Goal: Task Accomplishment & Management: Use online tool/utility

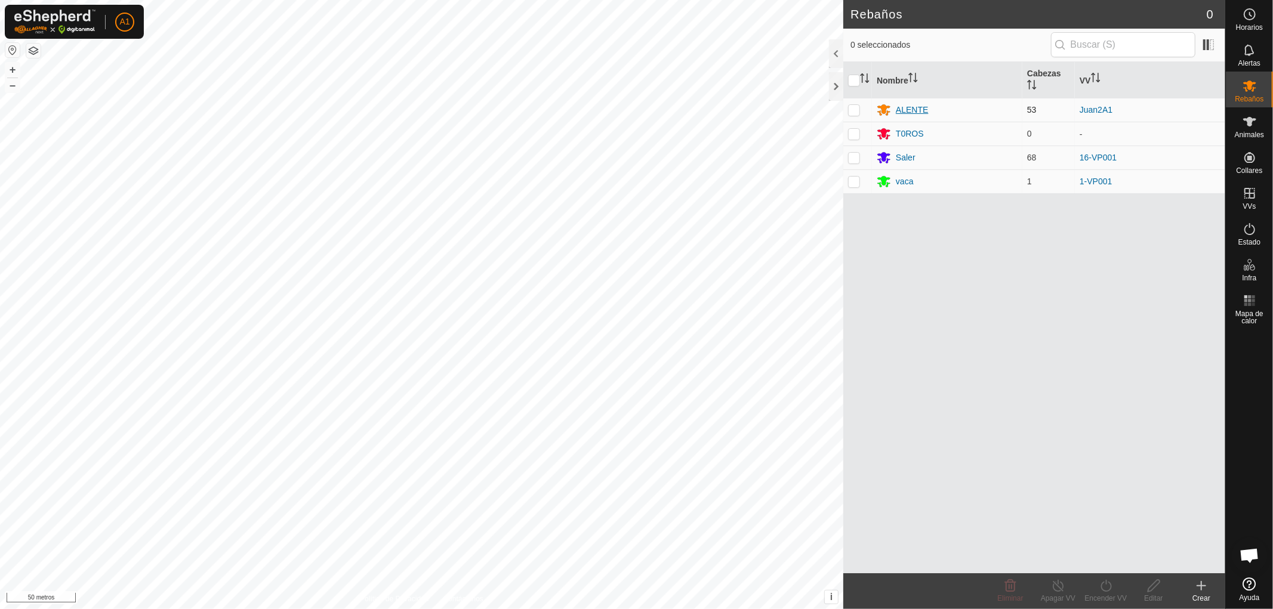
click at [909, 109] on font "ALENTE" at bounding box center [912, 110] width 32 height 10
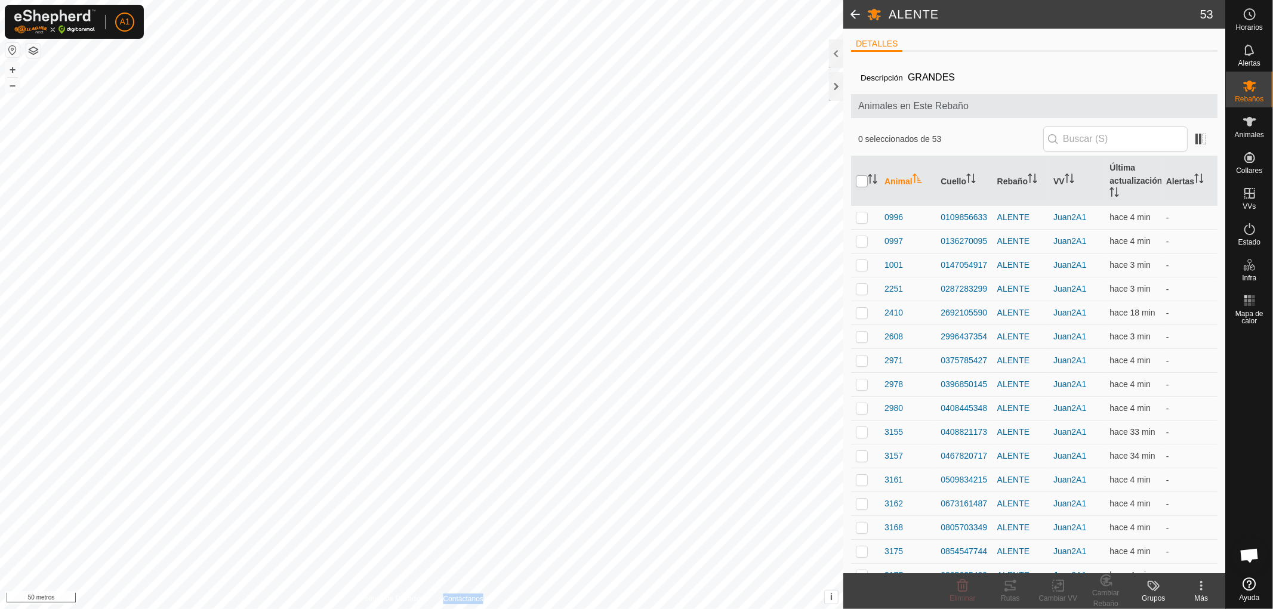
click at [864, 181] on input "checkbox" at bounding box center [862, 181] width 12 height 12
checkbox input "true"
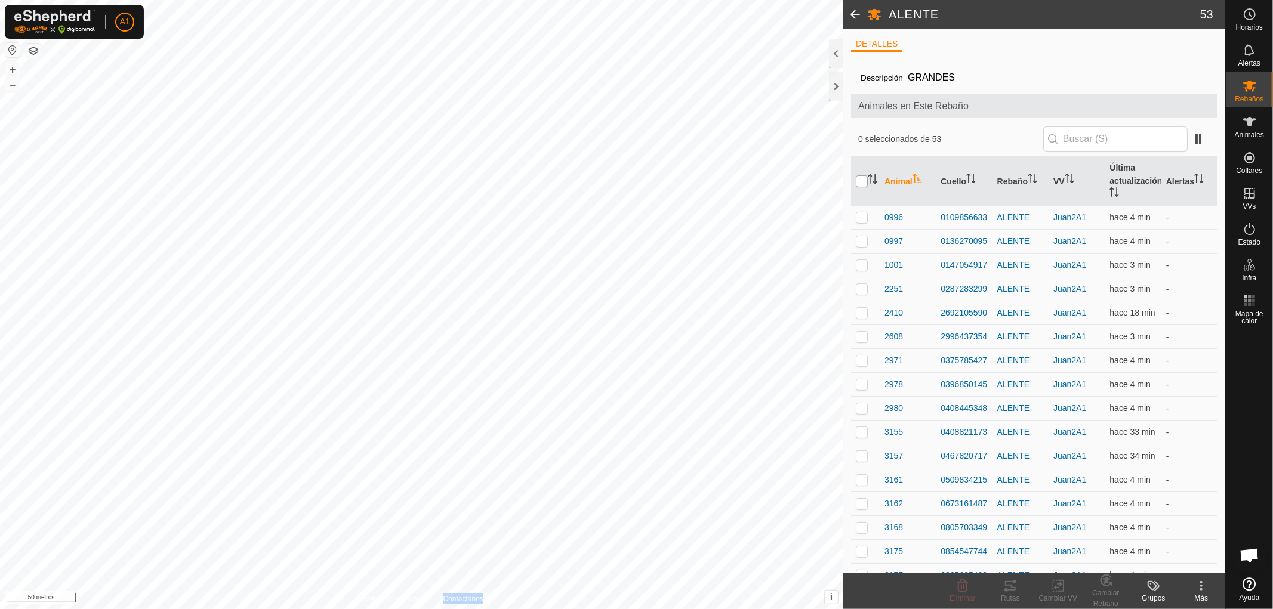
checkbox input "true"
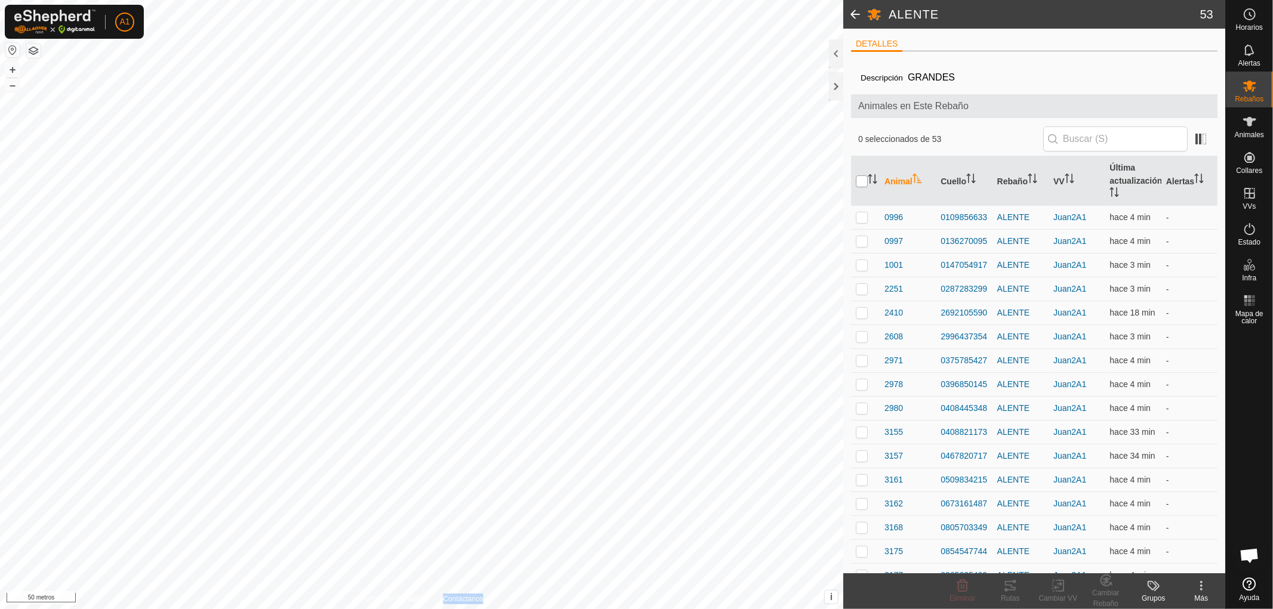
checkbox input "true"
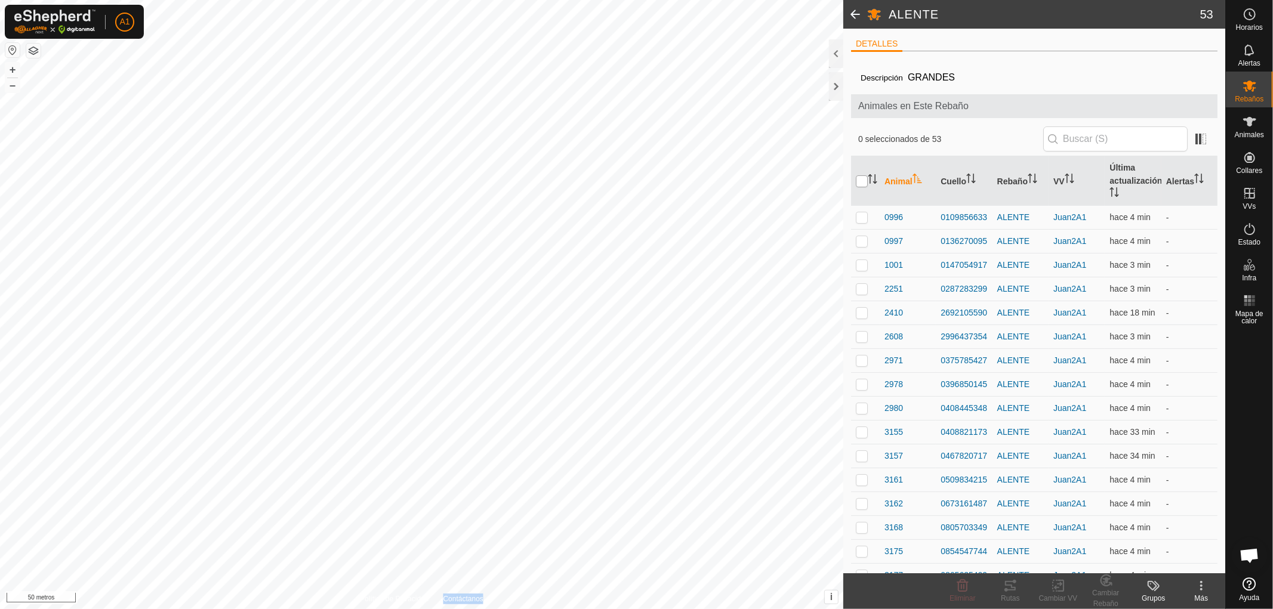
checkbox input "true"
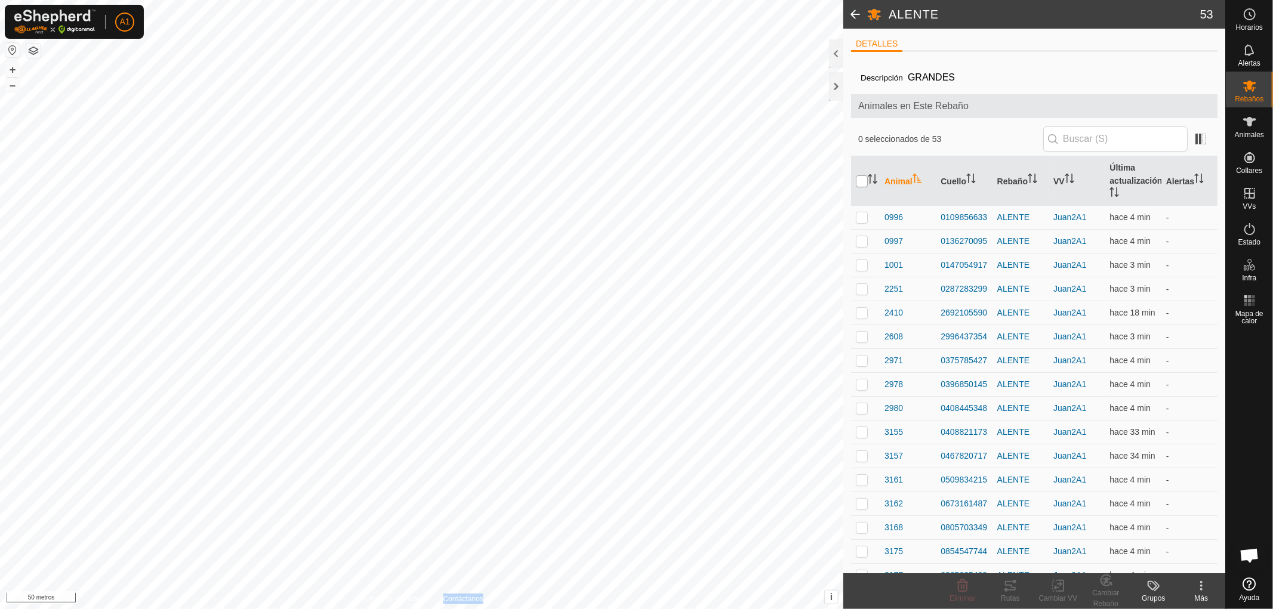
checkbox input "true"
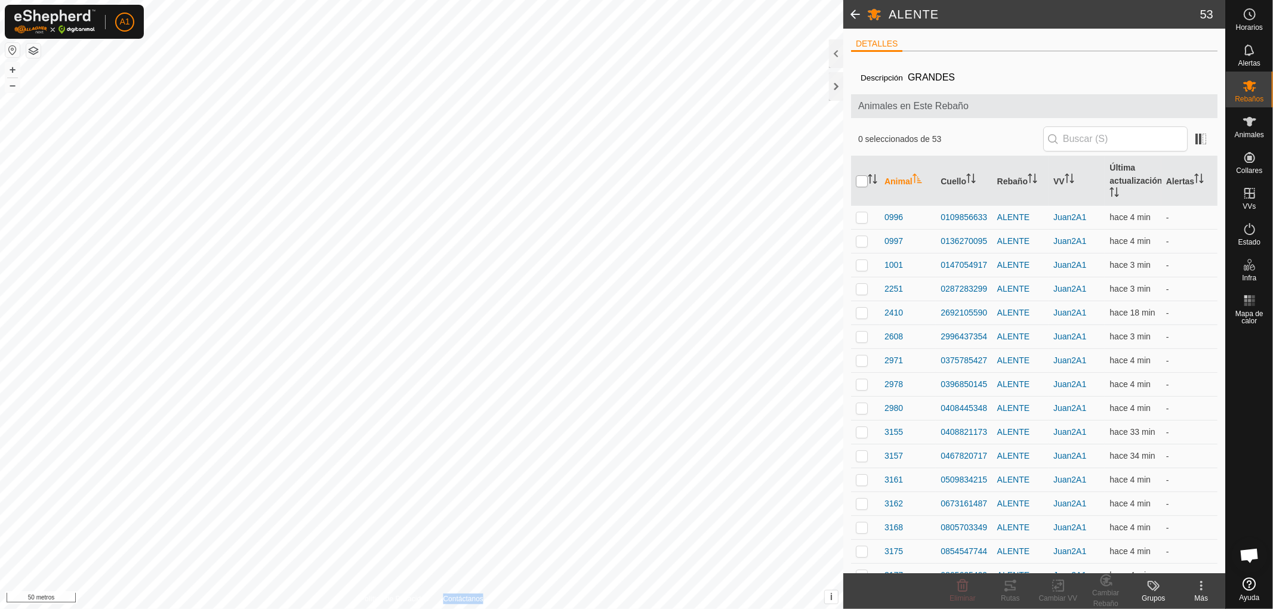
checkbox input "true"
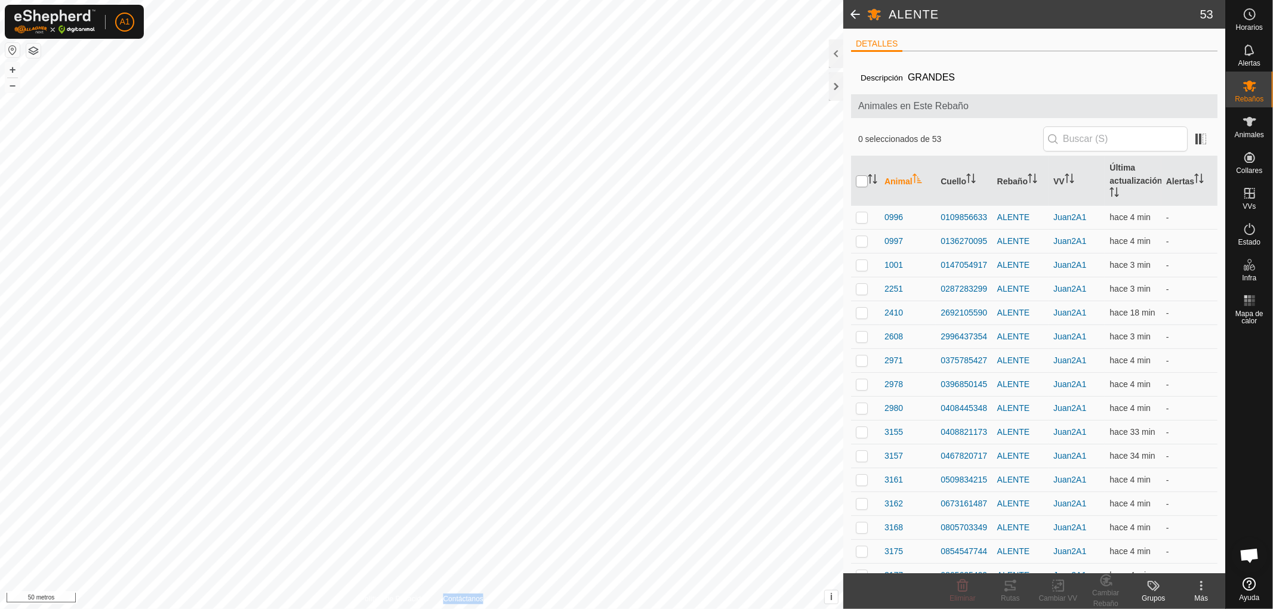
checkbox input "true"
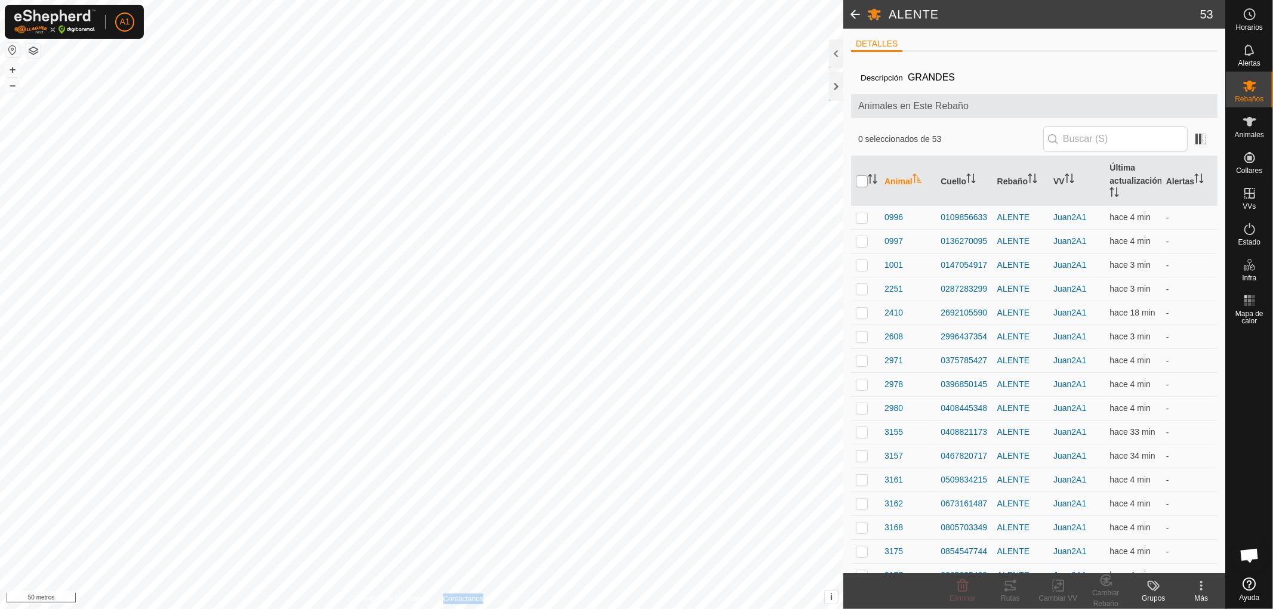
checkbox input "true"
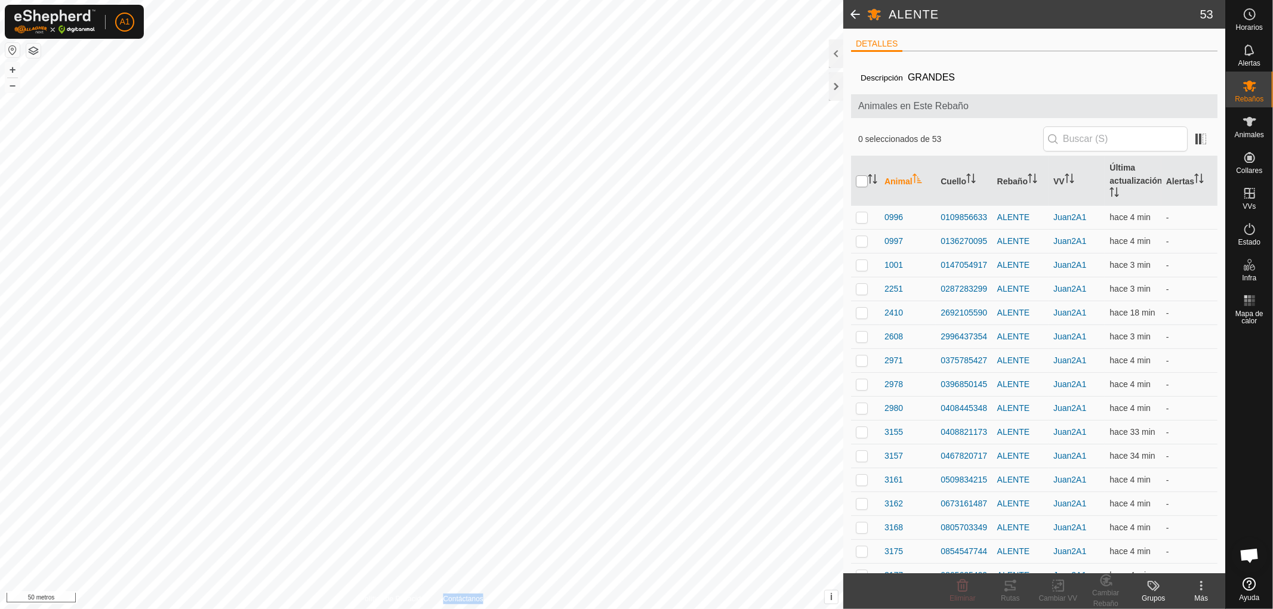
checkbox input "true"
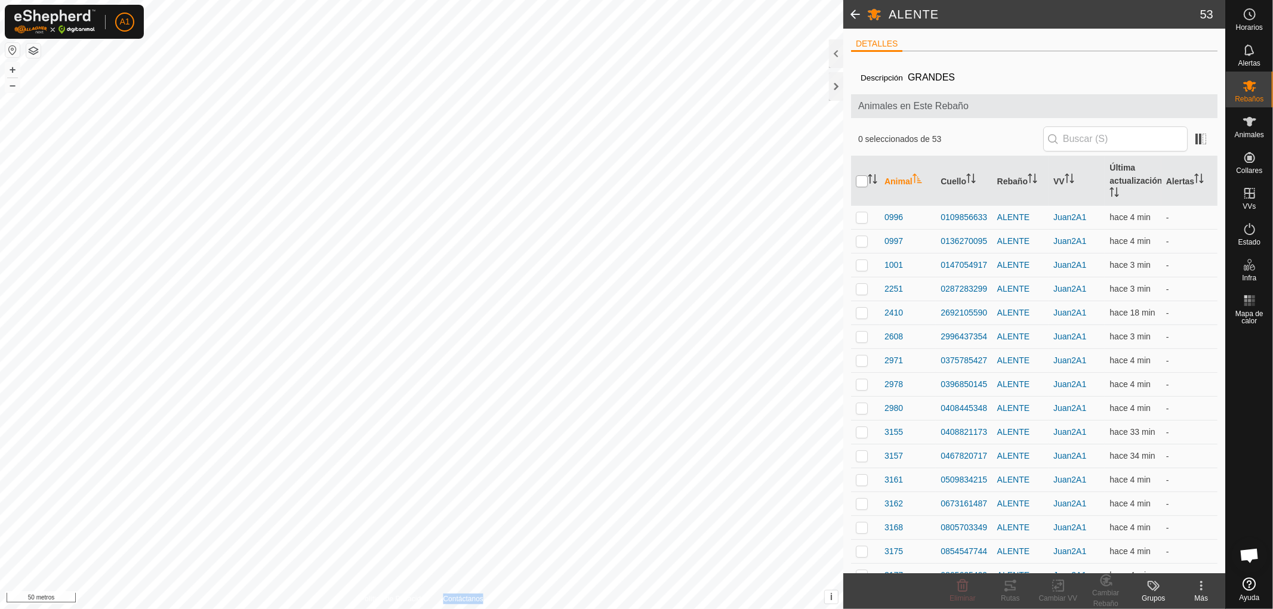
checkbox input "true"
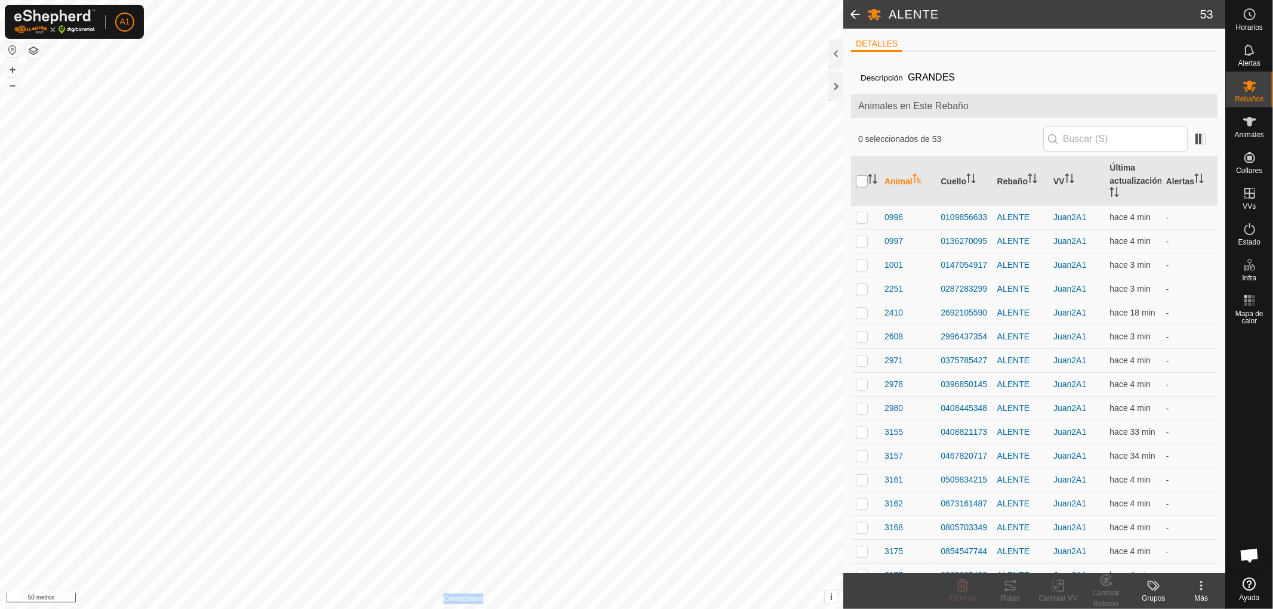
checkbox input "true"
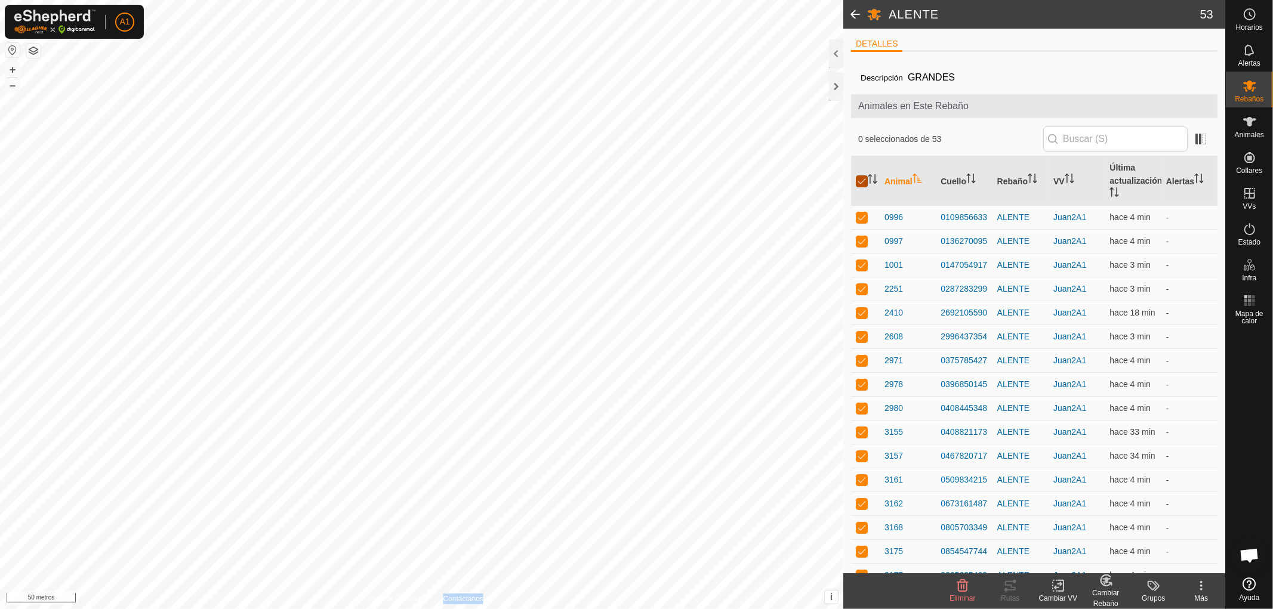
click at [863, 182] on input "checkbox" at bounding box center [862, 181] width 12 height 12
checkbox input "false"
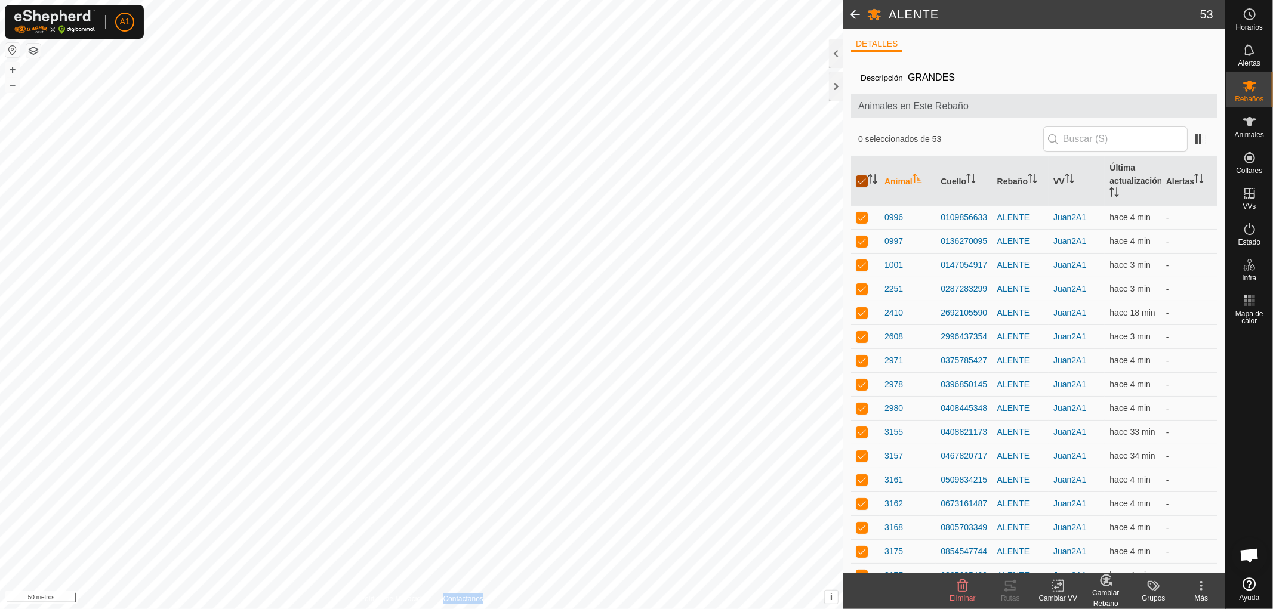
checkbox input "false"
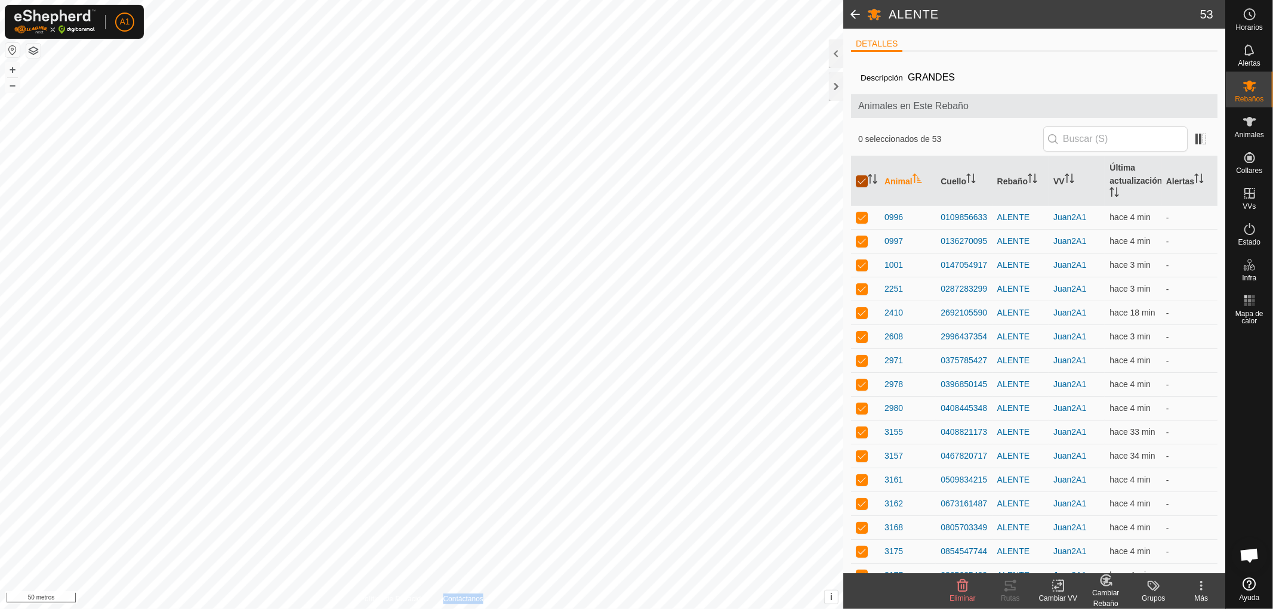
checkbox input "false"
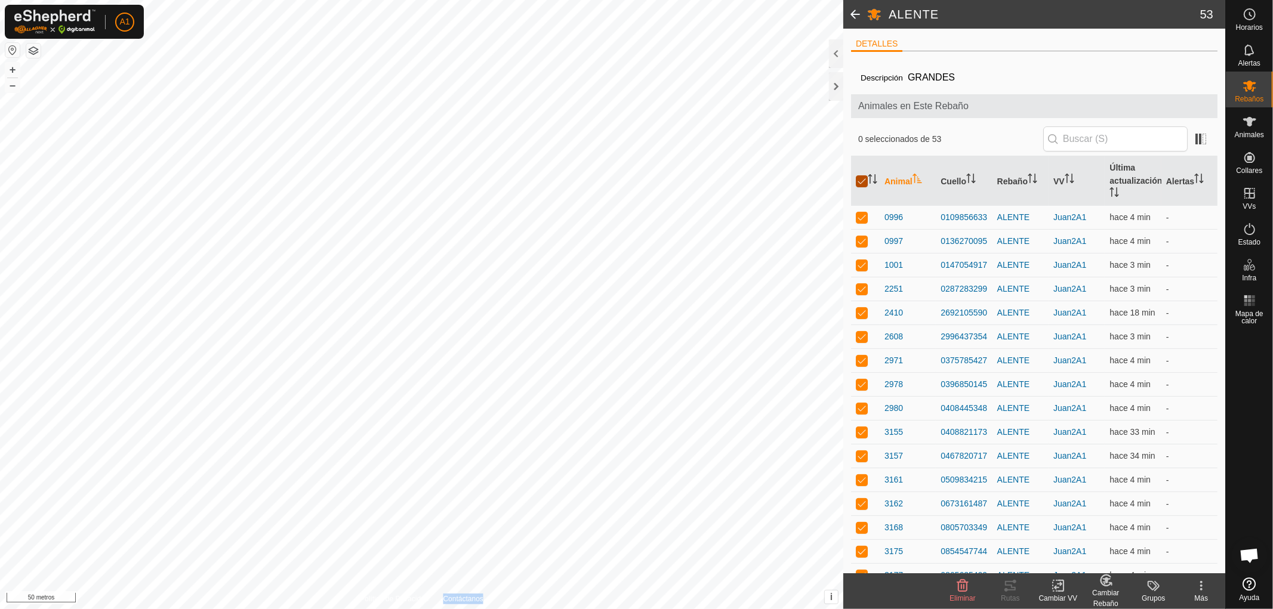
checkbox input "false"
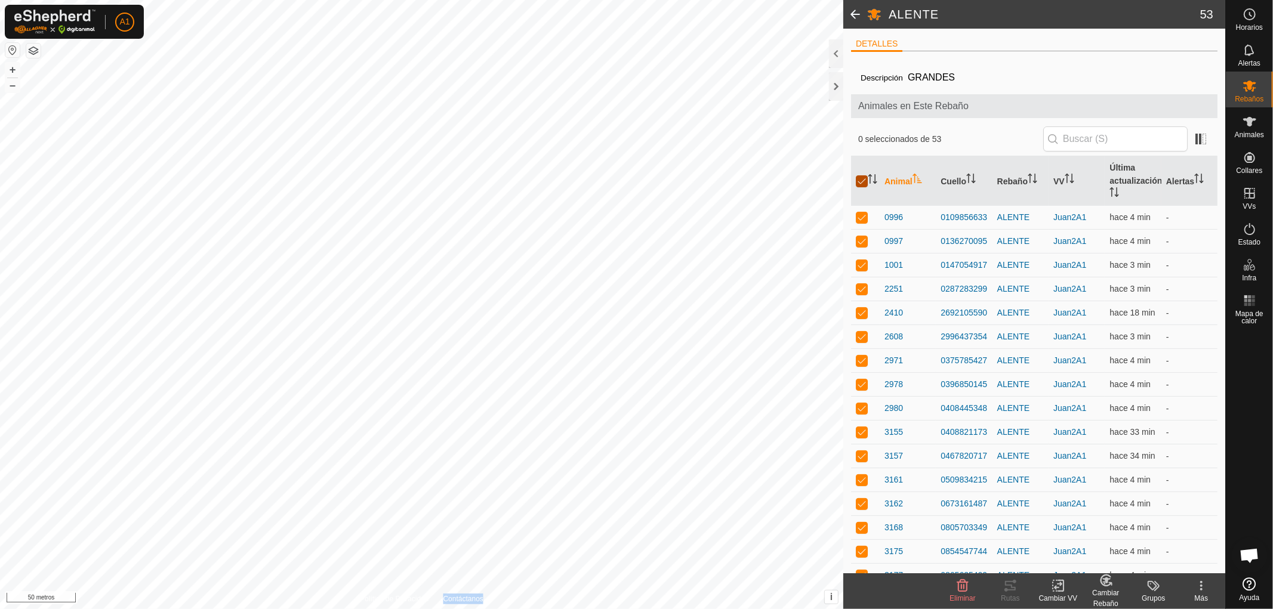
checkbox input "false"
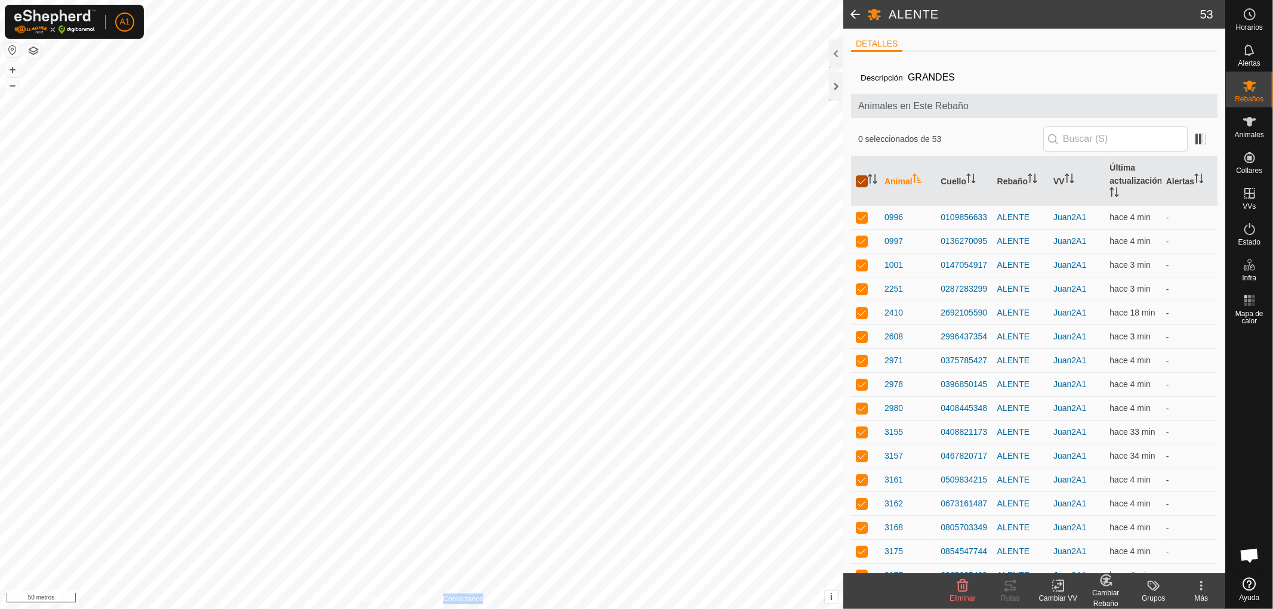
checkbox input "false"
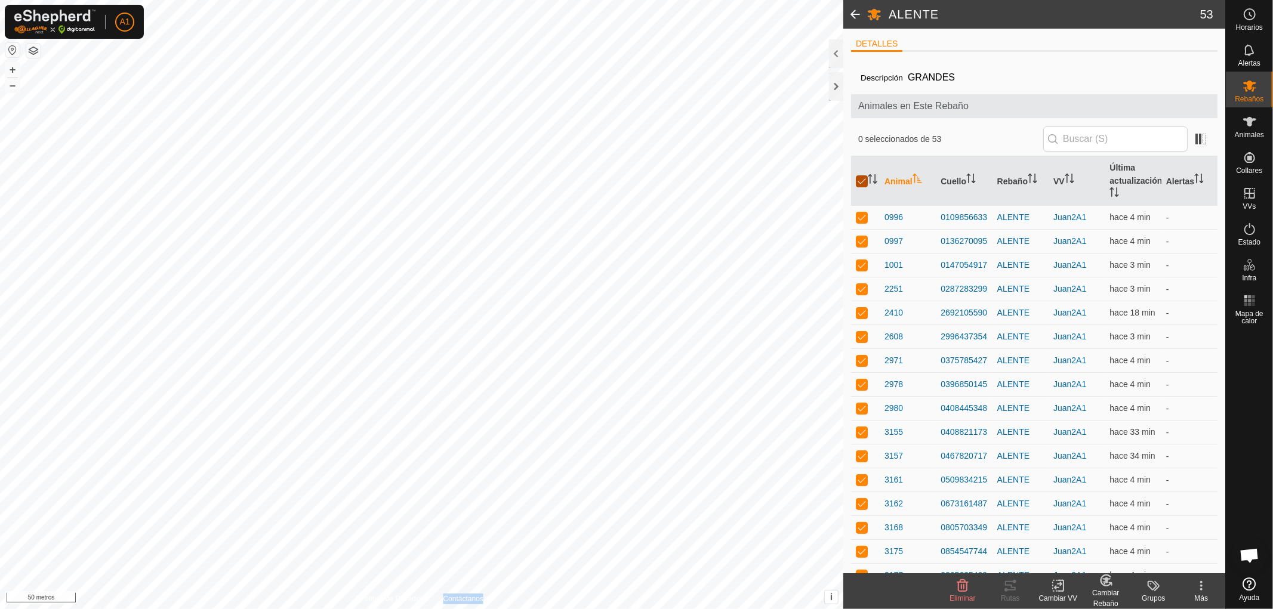
checkbox input "false"
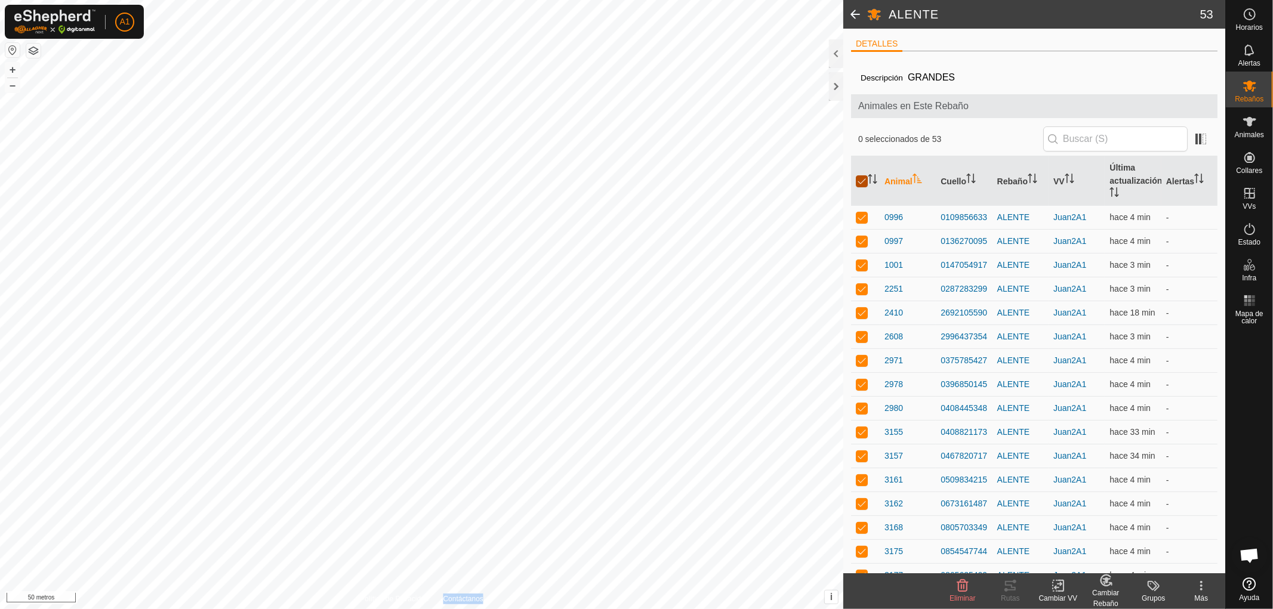
checkbox input "false"
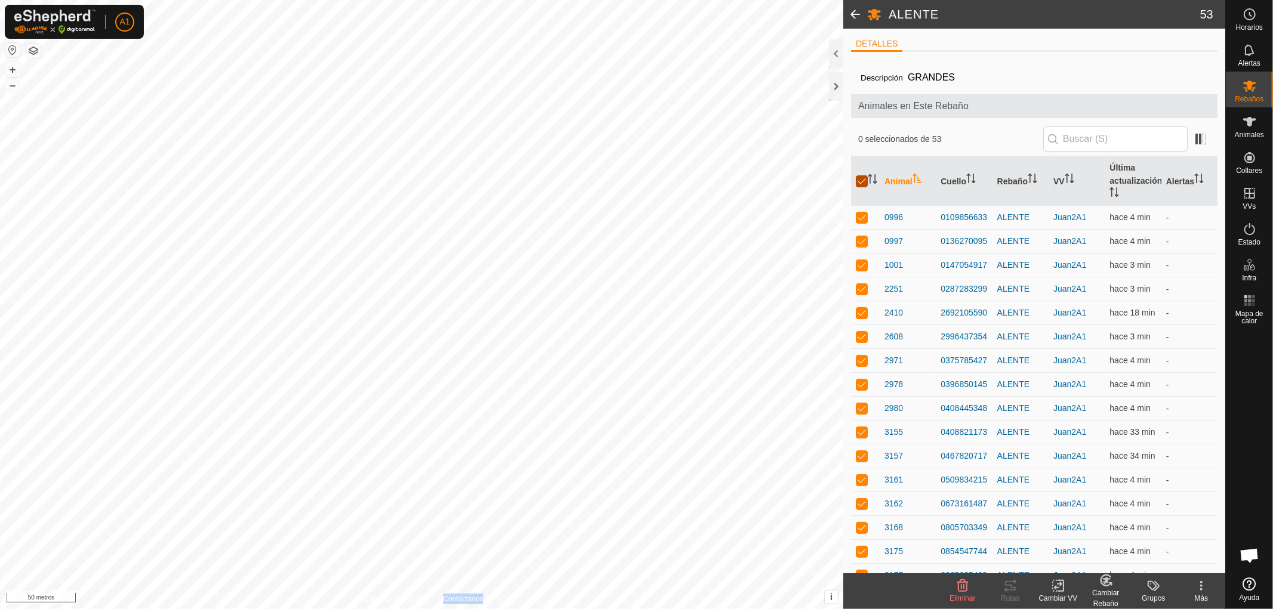
checkbox input "false"
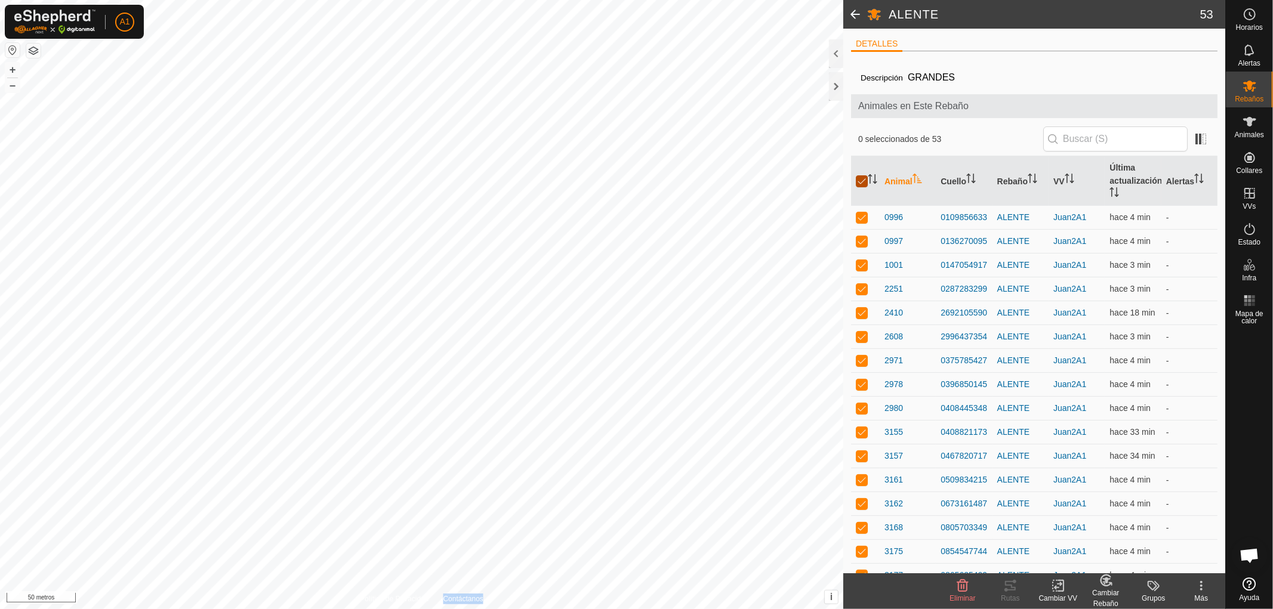
checkbox input "false"
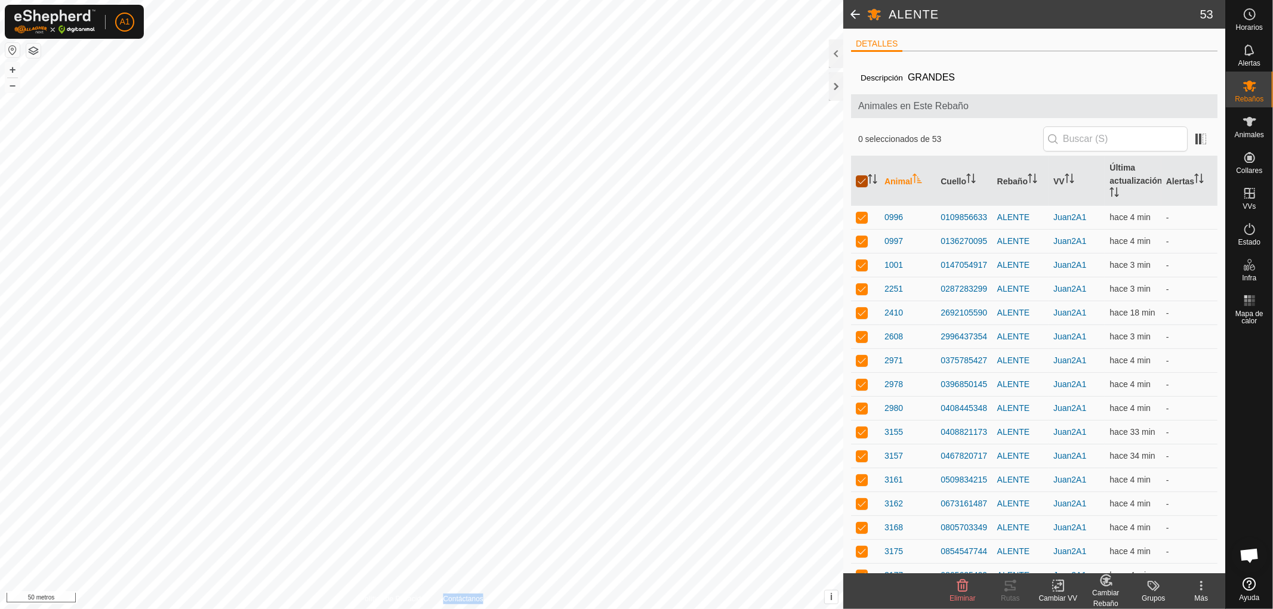
checkbox input "false"
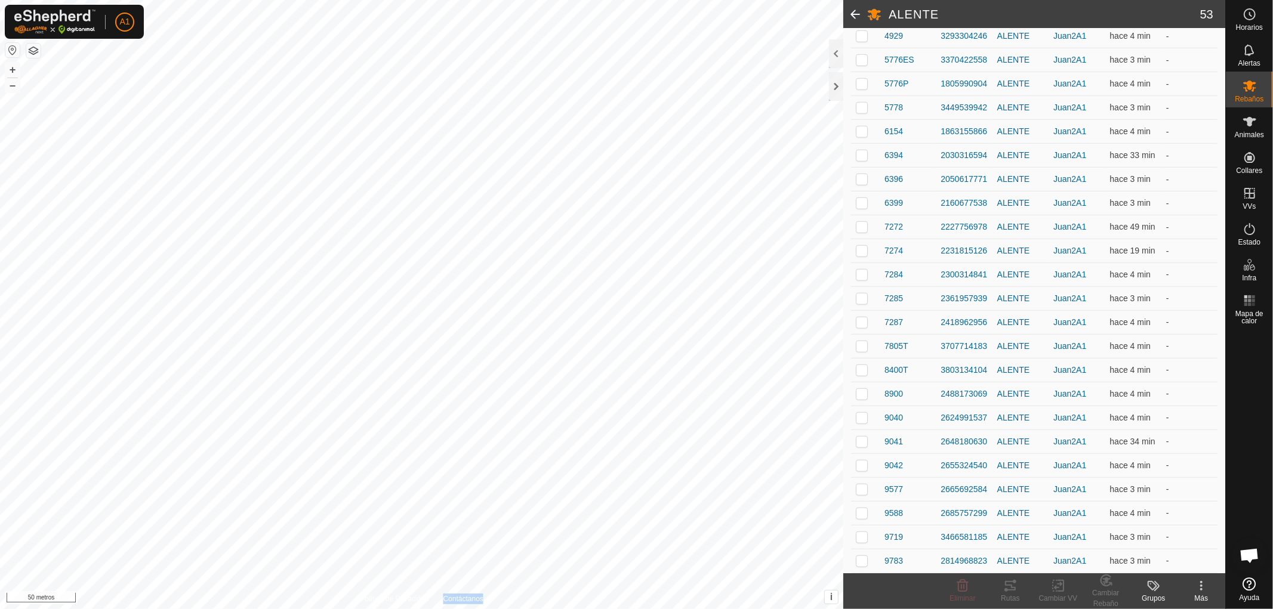
scroll to position [994, 0]
click at [861, 341] on p-checkbox at bounding box center [862, 346] width 12 height 10
checkbox input "true"
click at [1108, 594] on font "Cambiar Rebaño" at bounding box center [1105, 598] width 27 height 19
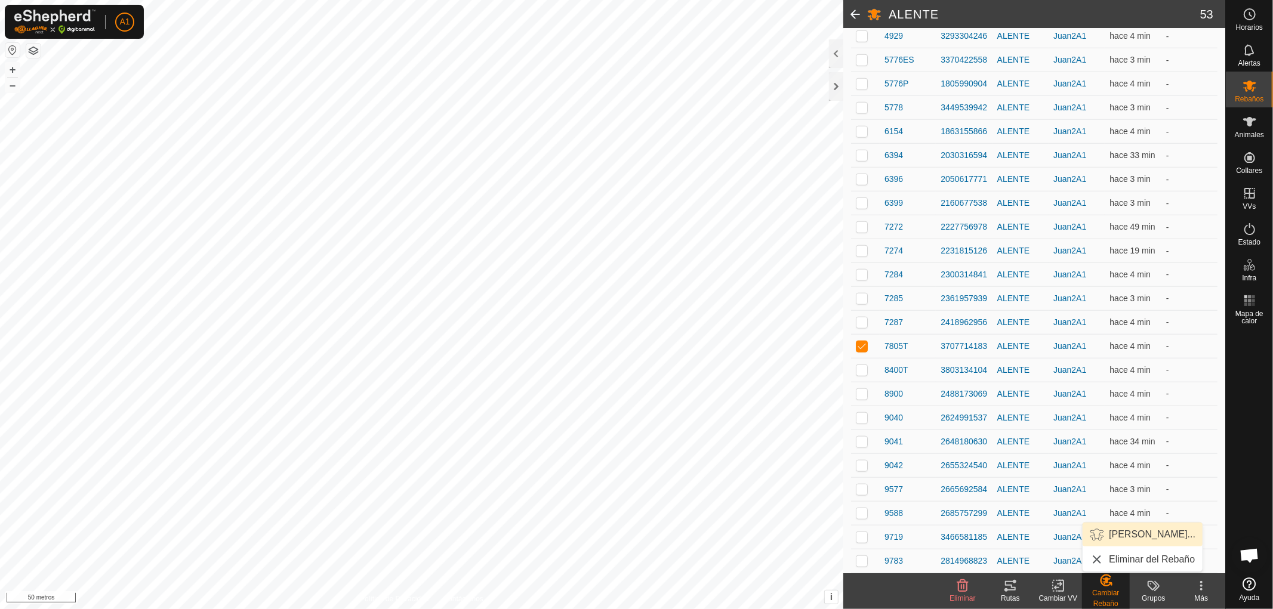
click at [1125, 535] on link "[PERSON_NAME]..." at bounding box center [1143, 535] width 120 height 24
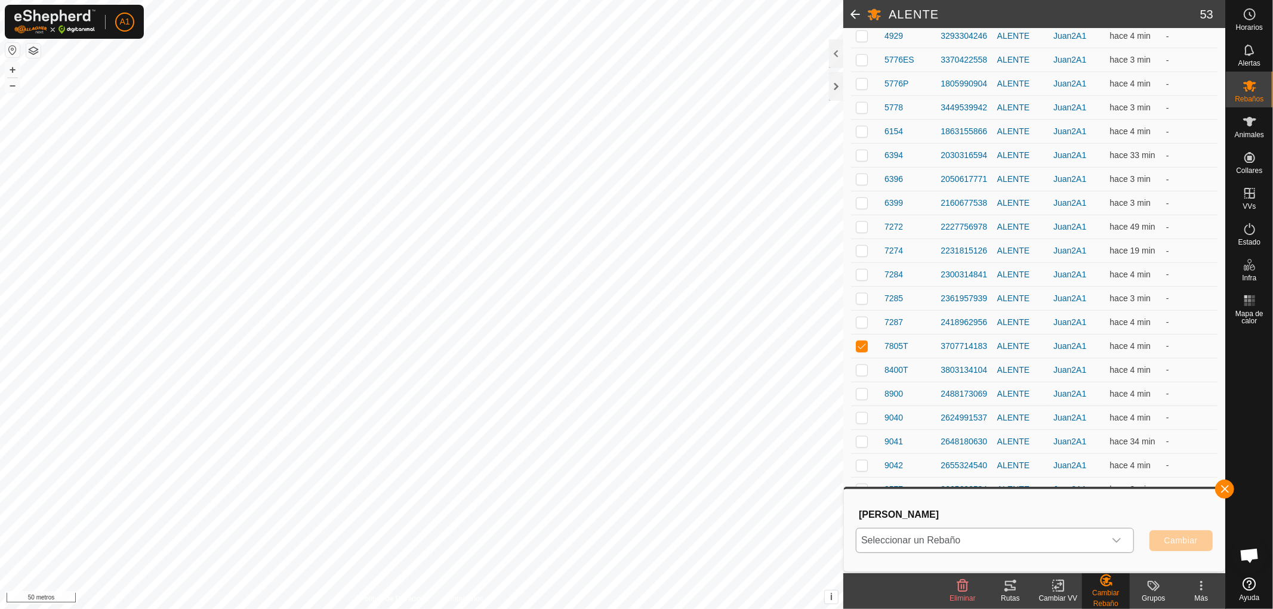
click at [1117, 540] on icon "disparador desplegable" at bounding box center [1117, 541] width 10 height 10
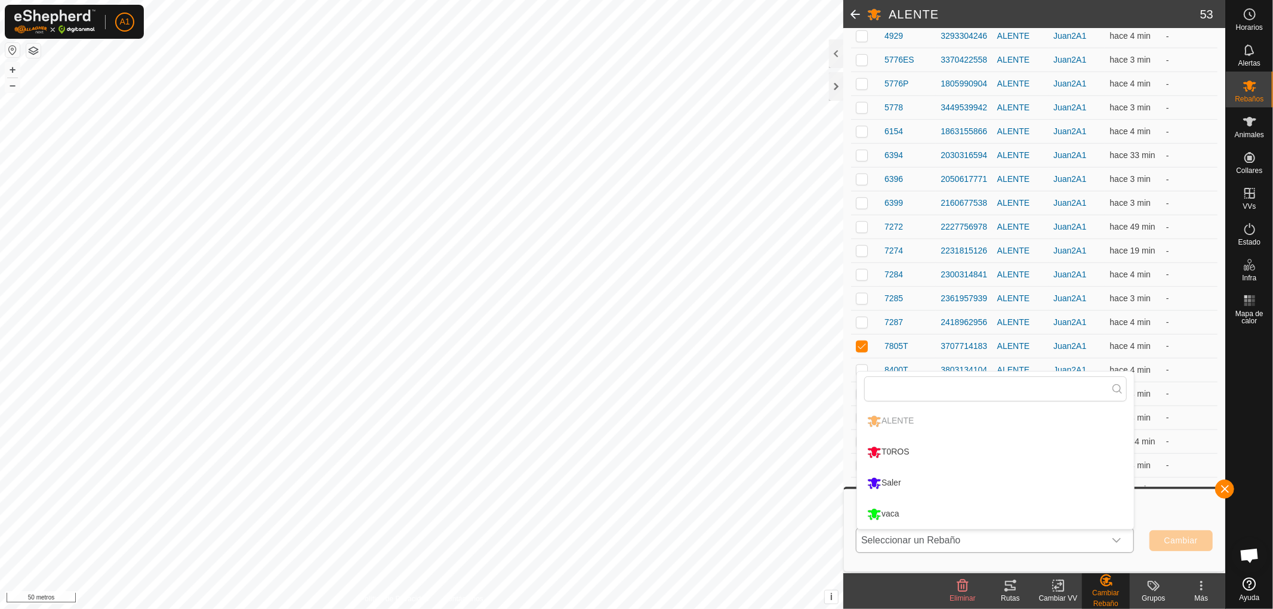
click at [896, 451] on li "T0ROS" at bounding box center [995, 452] width 277 height 30
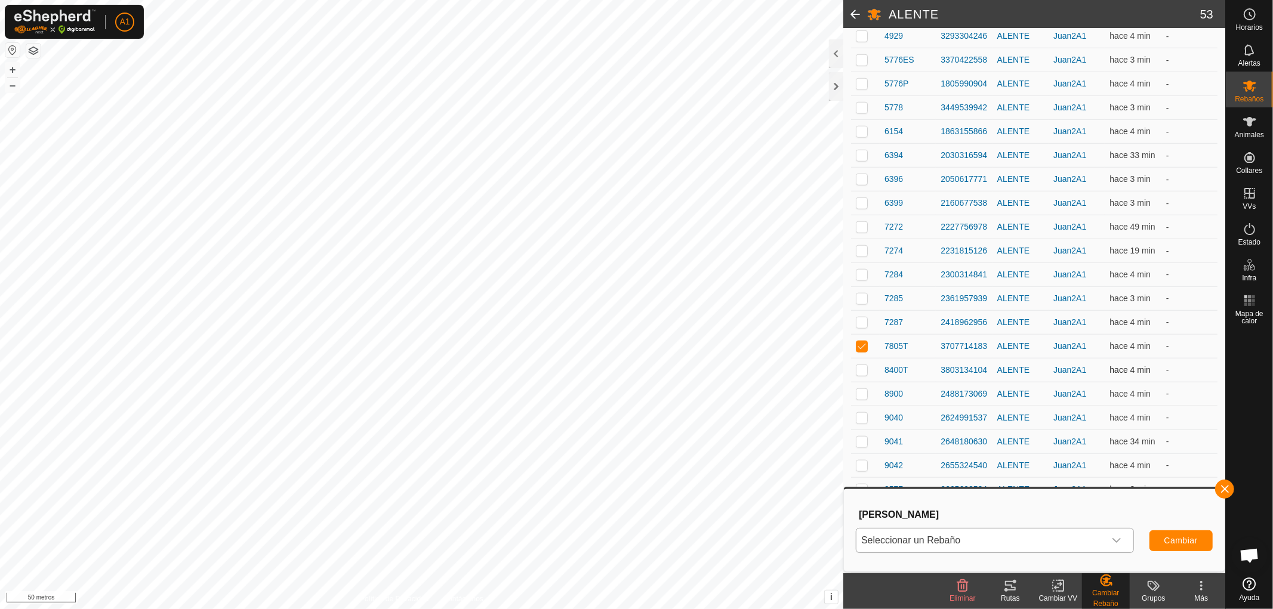
click at [861, 365] on p-checkbox at bounding box center [862, 370] width 12 height 10
checkbox input "true"
click at [862, 341] on p-checkbox at bounding box center [862, 346] width 12 height 10
checkbox input "false"
click at [1112, 596] on font "Cambiar Rebaño" at bounding box center [1105, 598] width 27 height 19
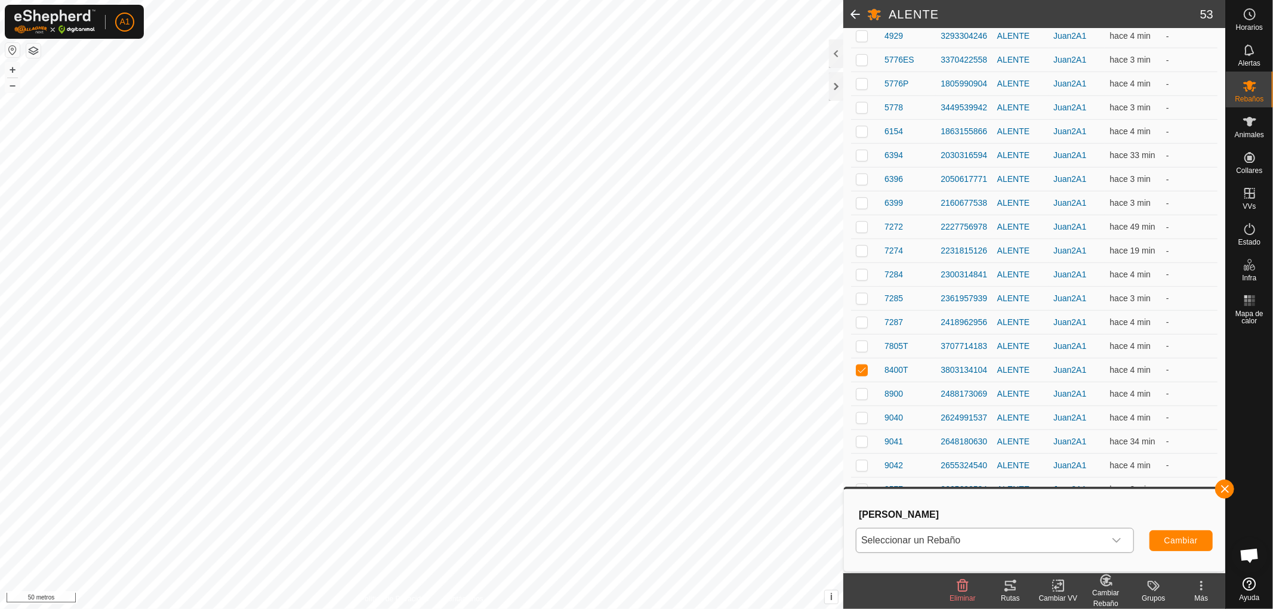
click at [1107, 594] on font "Cambiar Rebaño" at bounding box center [1105, 598] width 27 height 19
click at [1125, 534] on link "[PERSON_NAME]..." at bounding box center [1143, 535] width 120 height 24
click at [1117, 539] on icon "disparador desplegable" at bounding box center [1117, 541] width 10 height 10
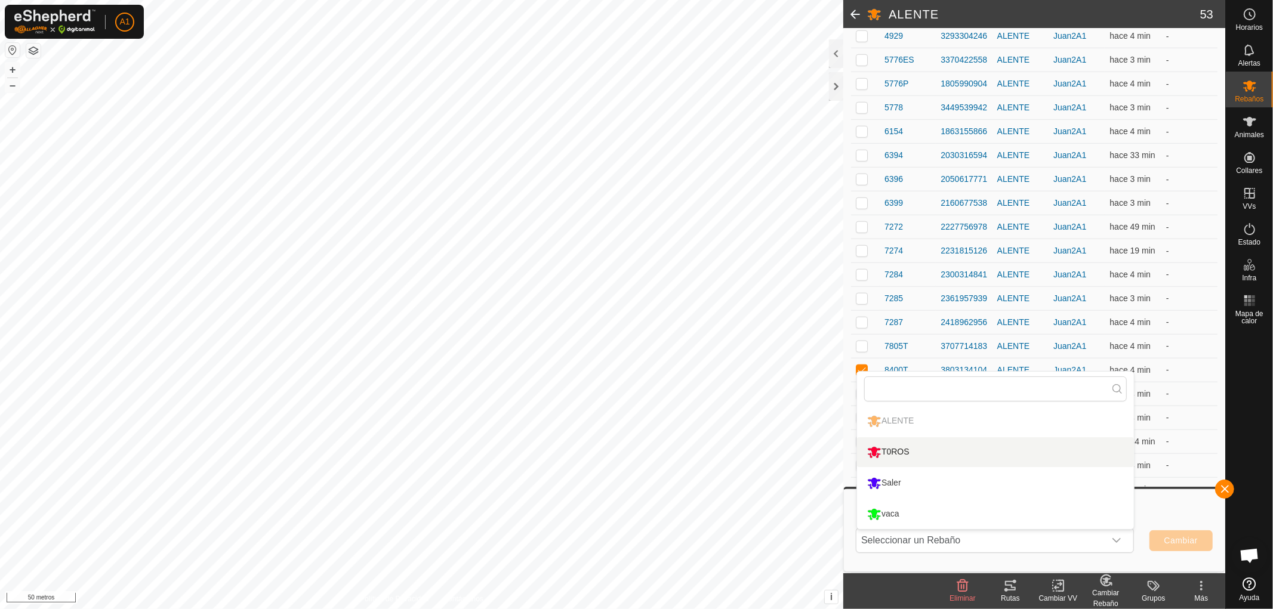
click at [898, 452] on li "T0ROS" at bounding box center [995, 452] width 277 height 30
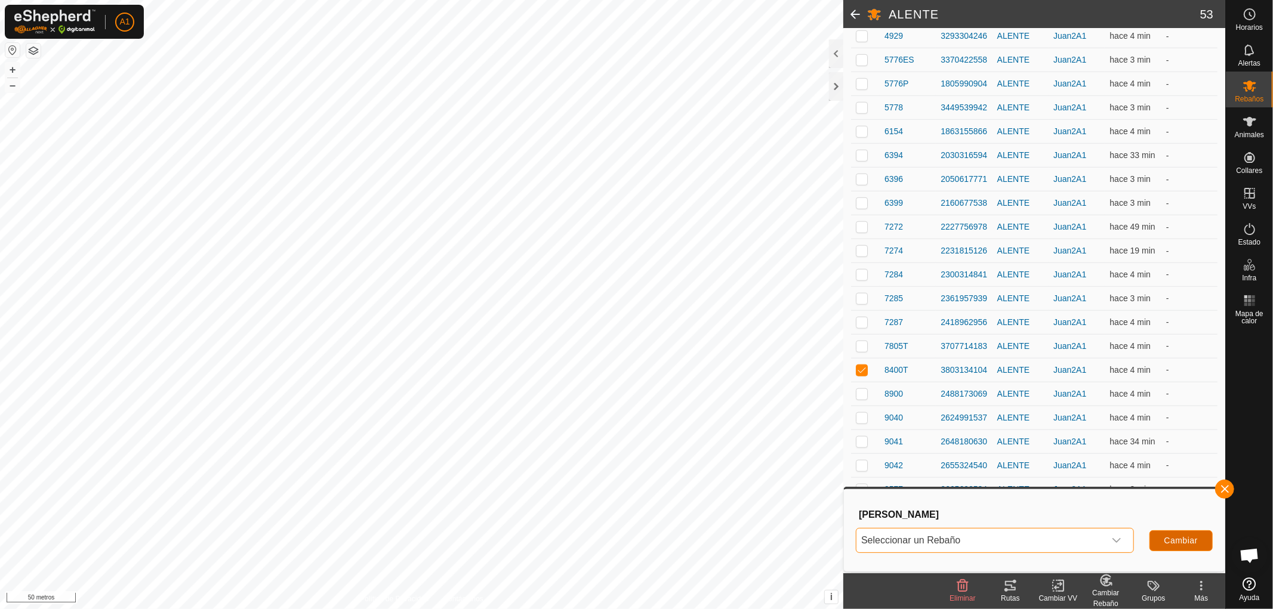
click at [1170, 537] on font "Cambiar" at bounding box center [1180, 541] width 33 height 10
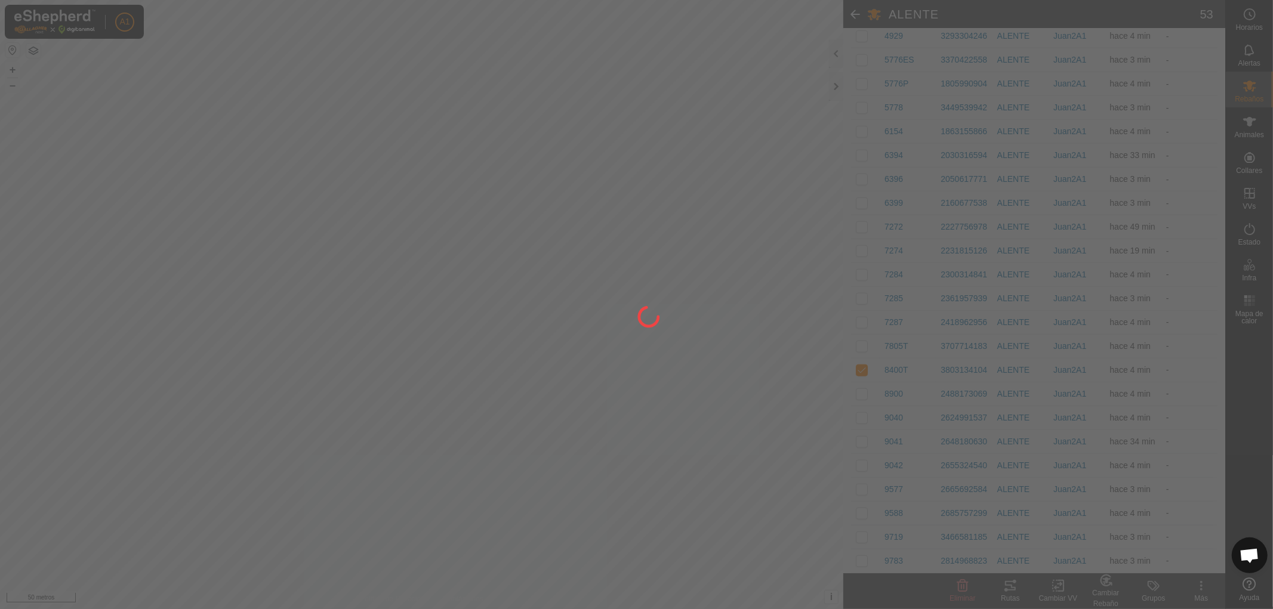
checkbox input "false"
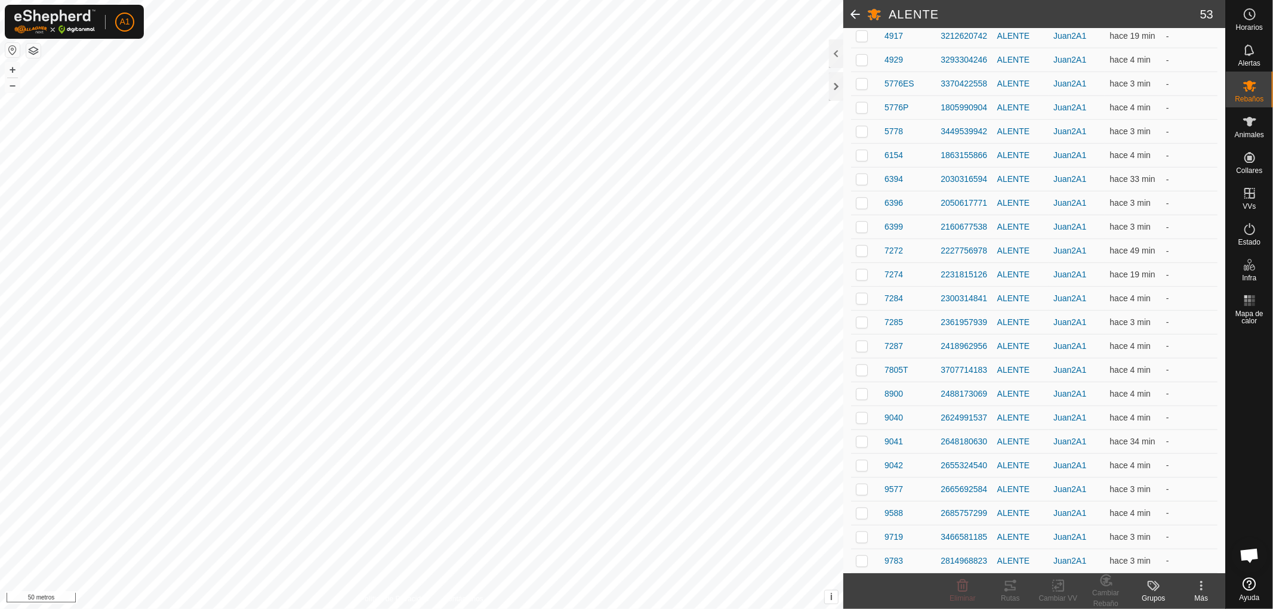
scroll to position [969, 0]
click at [858, 365] on p-checkbox at bounding box center [862, 370] width 12 height 10
click at [1106, 592] on font "Cambiar Rebaño" at bounding box center [1105, 598] width 27 height 19
click at [1128, 533] on link "[PERSON_NAME]..." at bounding box center [1143, 535] width 120 height 24
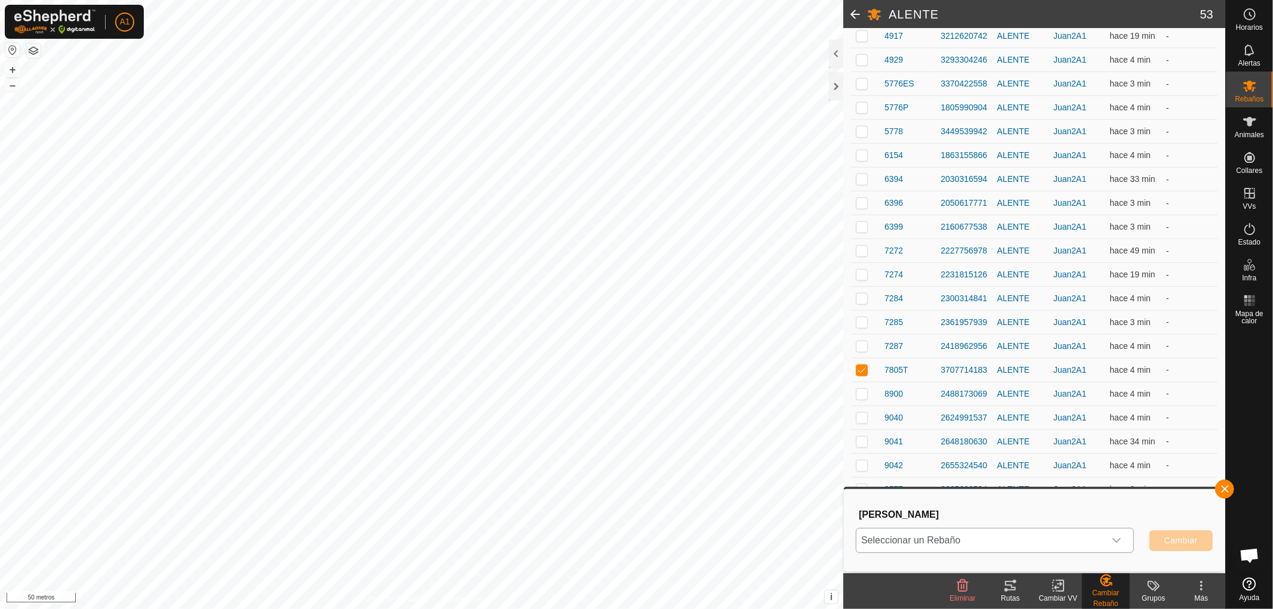
click at [1117, 538] on icon "disparador desplegable" at bounding box center [1117, 541] width 10 height 10
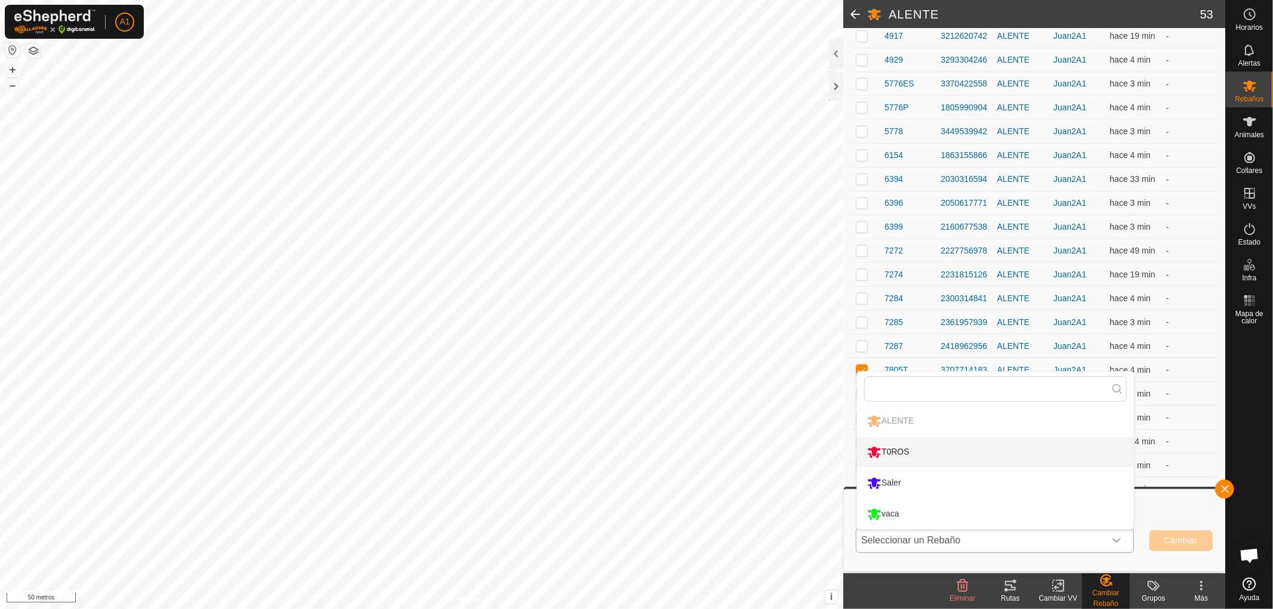
click at [890, 451] on li "T0ROS" at bounding box center [995, 452] width 277 height 30
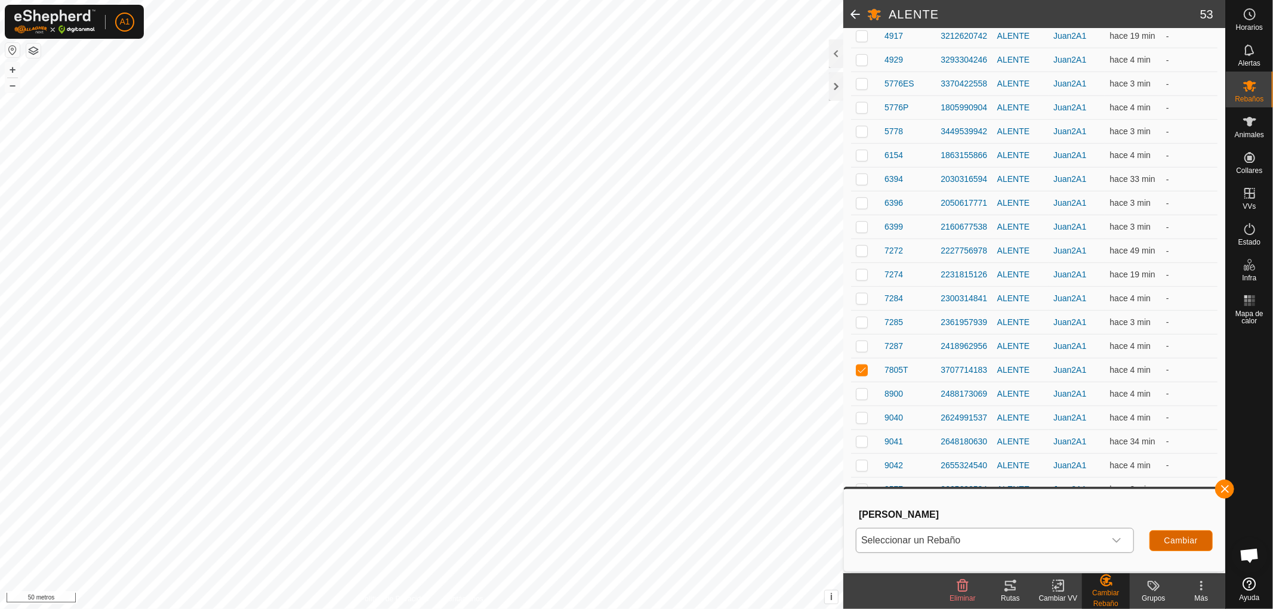
click at [1173, 536] on font "Cambiar" at bounding box center [1180, 541] width 33 height 10
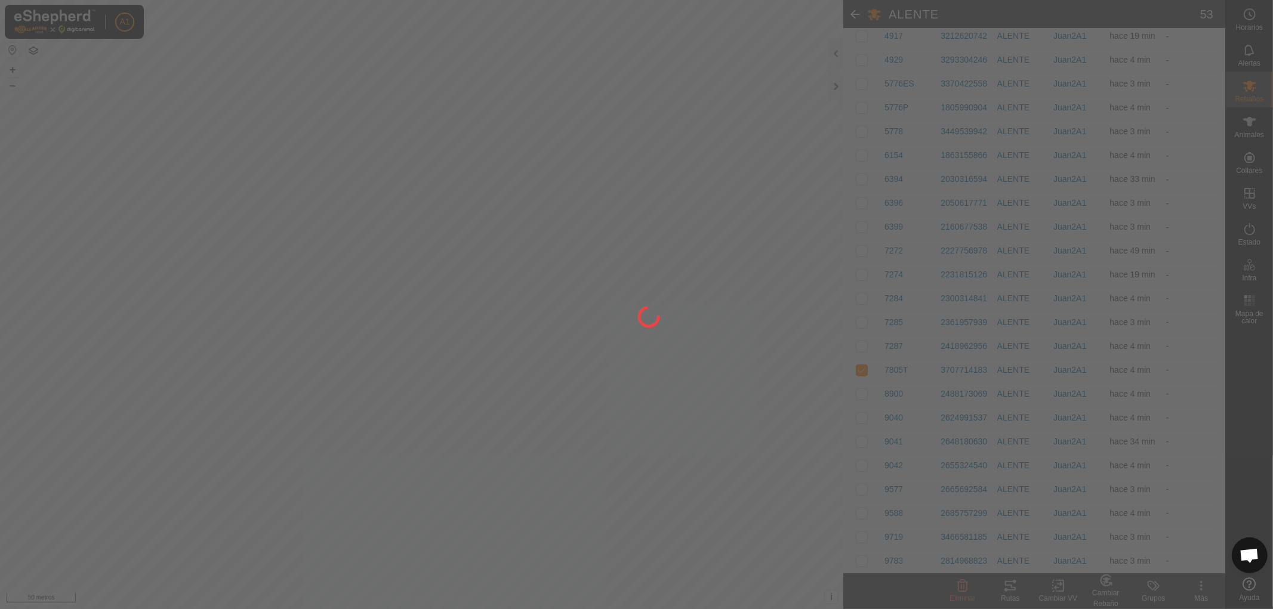
checkbox input "false"
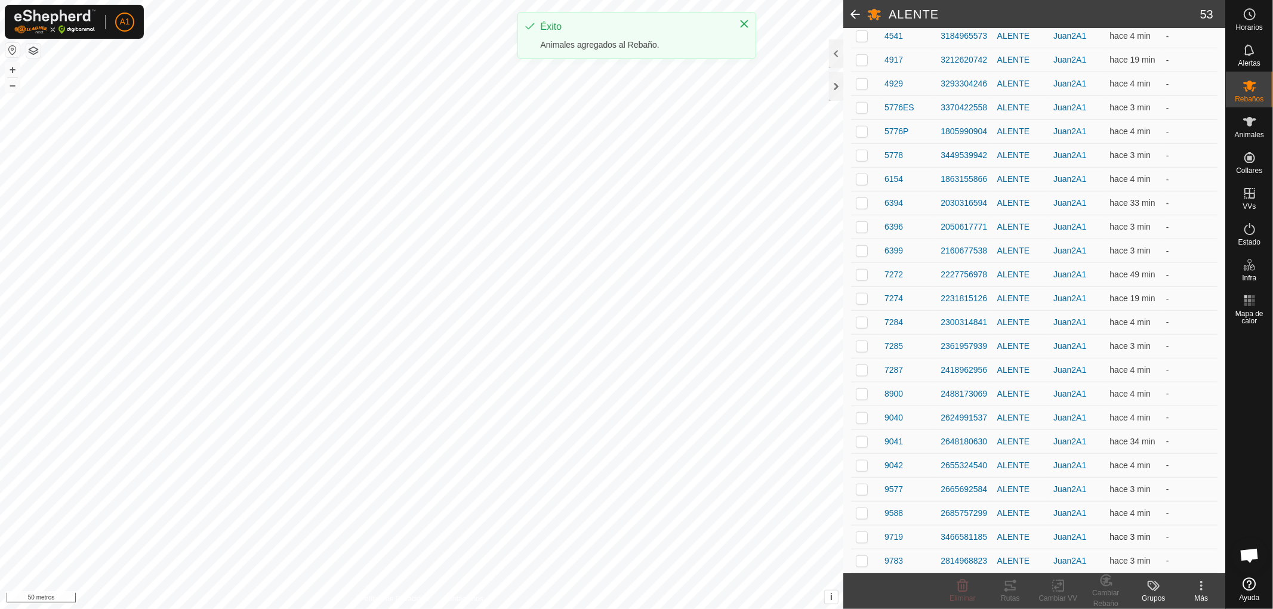
scroll to position [944, 0]
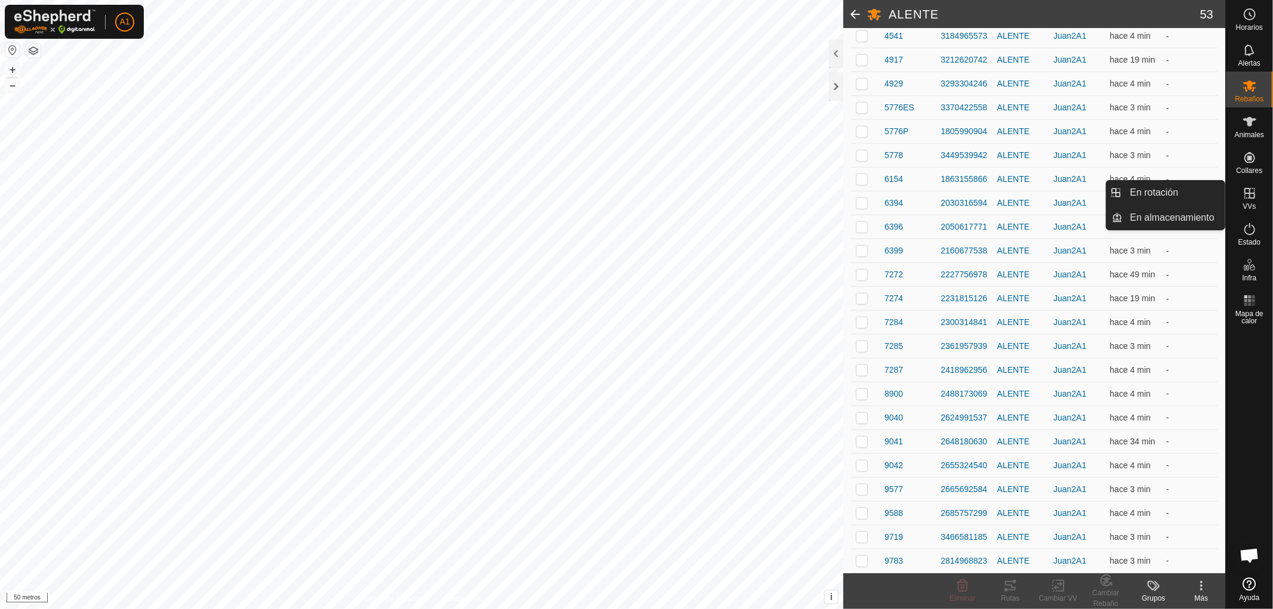
click at [1248, 192] on icon at bounding box center [1250, 193] width 14 height 14
click at [1161, 189] on link "En rotación" at bounding box center [1174, 193] width 102 height 24
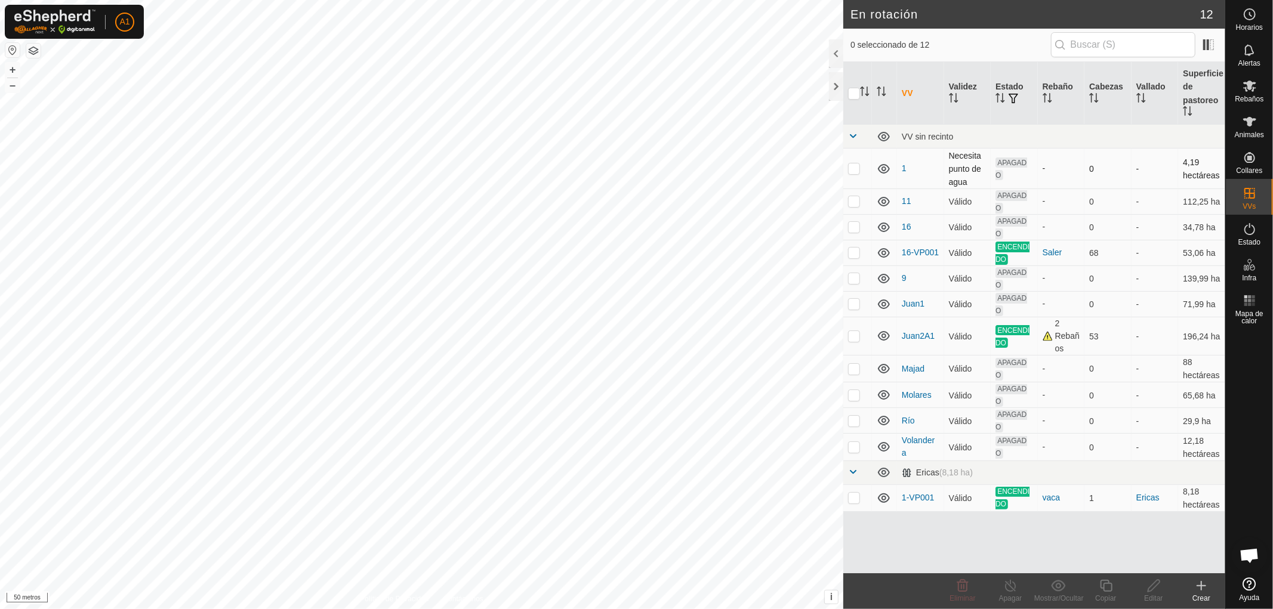
click at [853, 166] on p-checkbox at bounding box center [854, 169] width 12 height 10
checkbox input "false"
click at [854, 199] on p-checkbox at bounding box center [854, 201] width 12 height 10
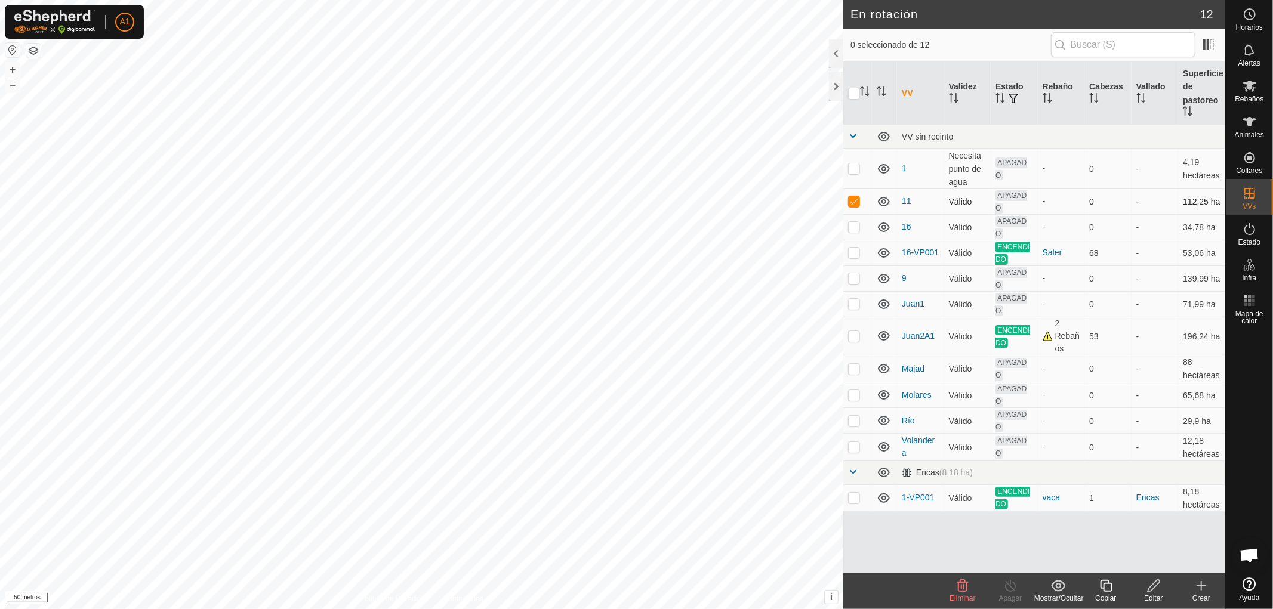
checkbox input "false"
click at [851, 225] on p-checkbox at bounding box center [854, 227] width 12 height 10
click at [852, 226] on p-checkbox at bounding box center [854, 227] width 12 height 10
checkbox input "false"
click at [851, 248] on p-checkbox at bounding box center [854, 253] width 12 height 10
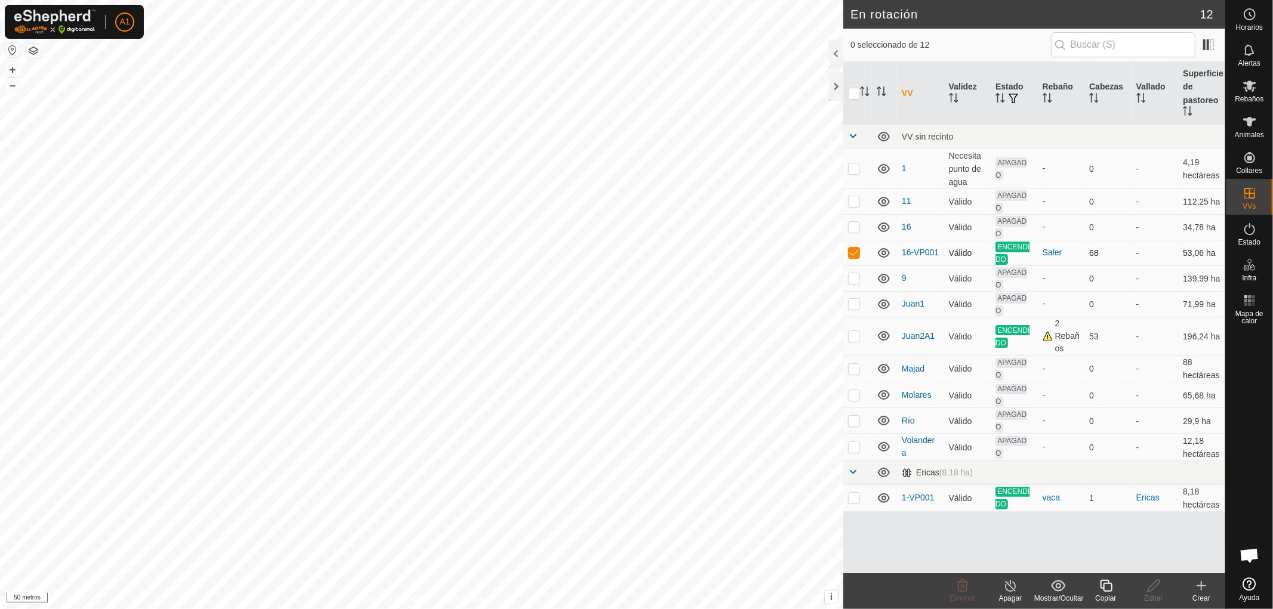
click at [856, 249] on p-checkbox at bounding box center [854, 253] width 12 height 10
checkbox input "false"
click at [854, 277] on p-checkbox at bounding box center [854, 278] width 12 height 10
click at [856, 273] on p-checkbox at bounding box center [854, 278] width 12 height 10
checkbox input "false"
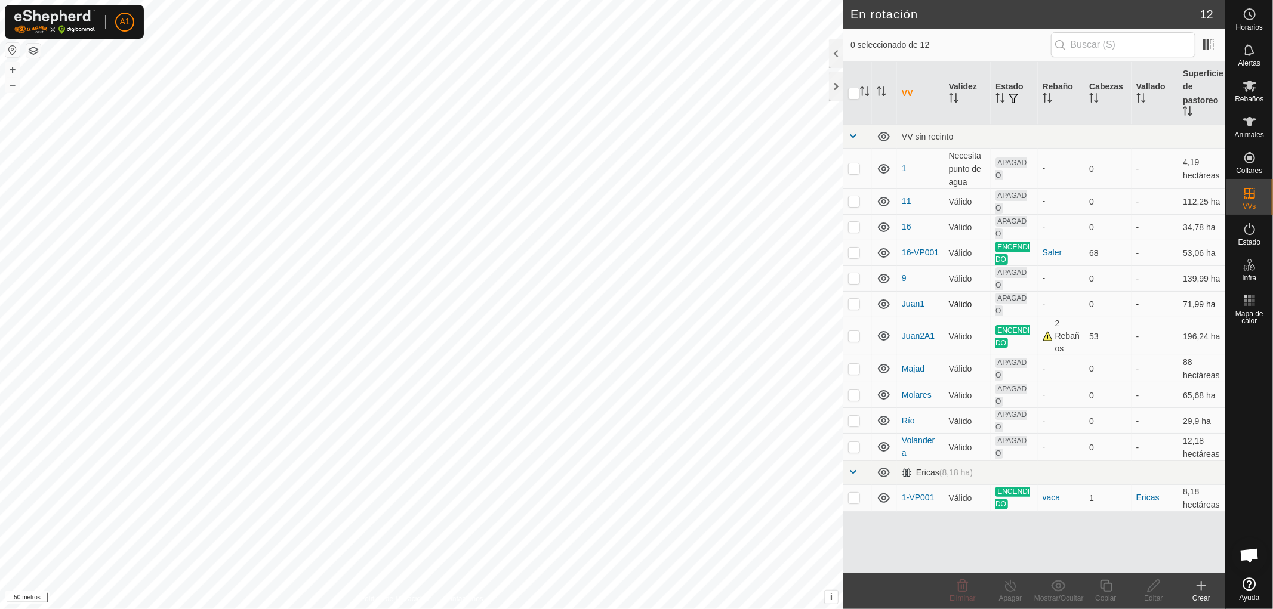
click at [855, 305] on p-checkbox at bounding box center [854, 304] width 12 height 10
click at [852, 300] on p-checkbox at bounding box center [854, 304] width 12 height 10
checkbox input "false"
click at [854, 336] on p-checkbox at bounding box center [854, 336] width 12 height 10
click at [853, 336] on p-checkbox at bounding box center [854, 336] width 12 height 10
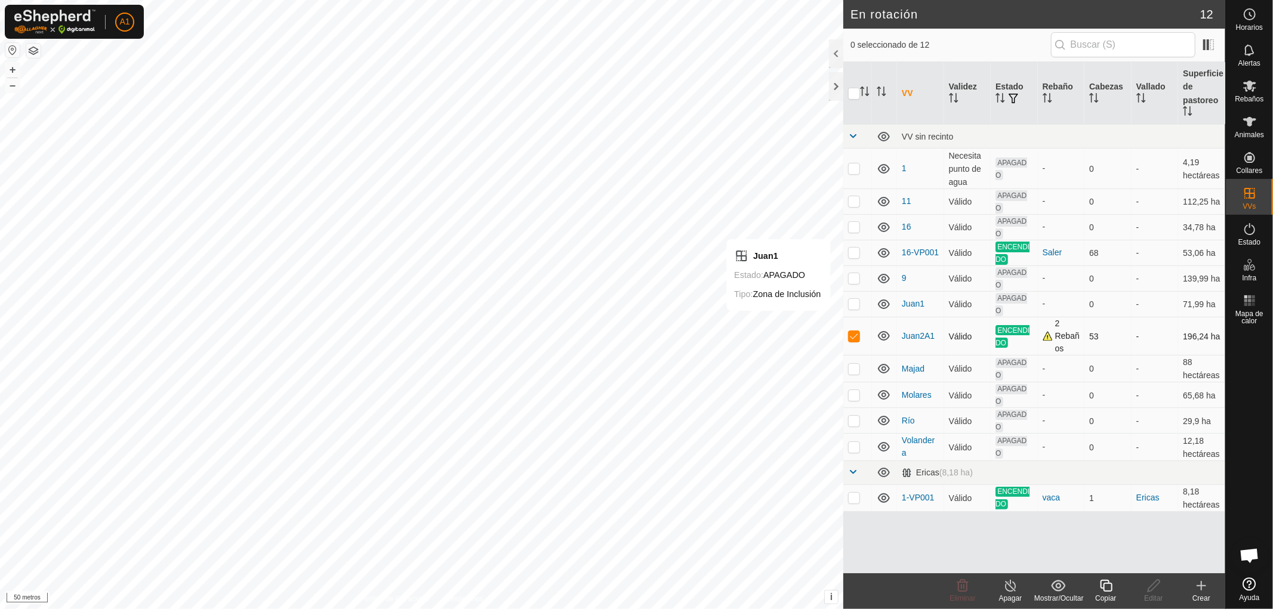
checkbox input "false"
click at [855, 367] on p-checkbox at bounding box center [854, 369] width 12 height 10
click at [853, 367] on p-checkbox at bounding box center [854, 369] width 12 height 10
checkbox input "false"
click at [855, 392] on p-checkbox at bounding box center [854, 395] width 12 height 10
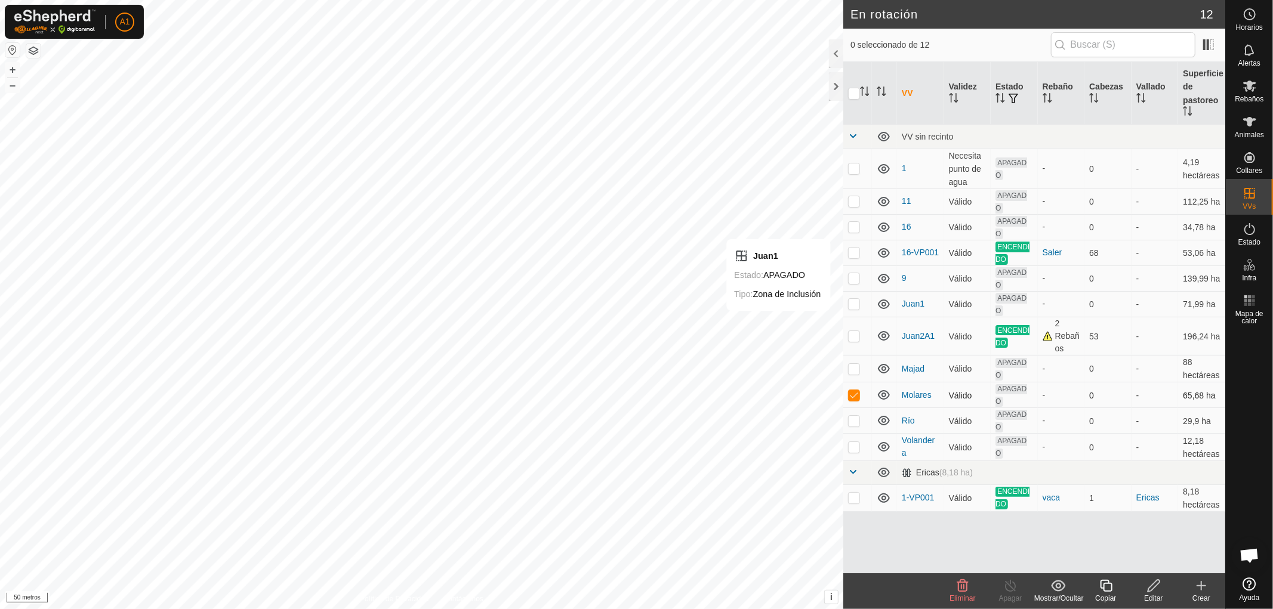
click at [855, 392] on p-checkbox at bounding box center [854, 395] width 12 height 10
checkbox input "false"
click at [855, 420] on p-checkbox at bounding box center [854, 421] width 12 height 10
click at [853, 418] on p-checkbox at bounding box center [854, 421] width 12 height 10
checkbox input "false"
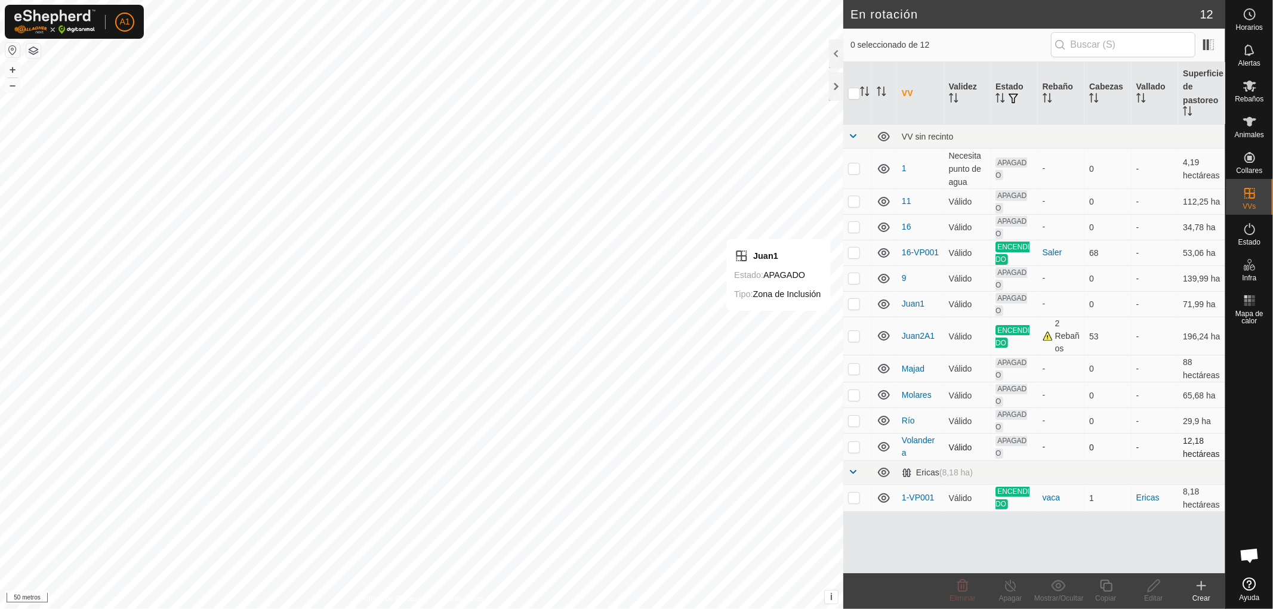
click at [854, 442] on p-checkbox at bounding box center [854, 447] width 12 height 10
click at [853, 443] on p-checkbox at bounding box center [854, 447] width 12 height 10
checkbox input "false"
click at [1203, 596] on font "Crear" at bounding box center [1201, 598] width 18 height 8
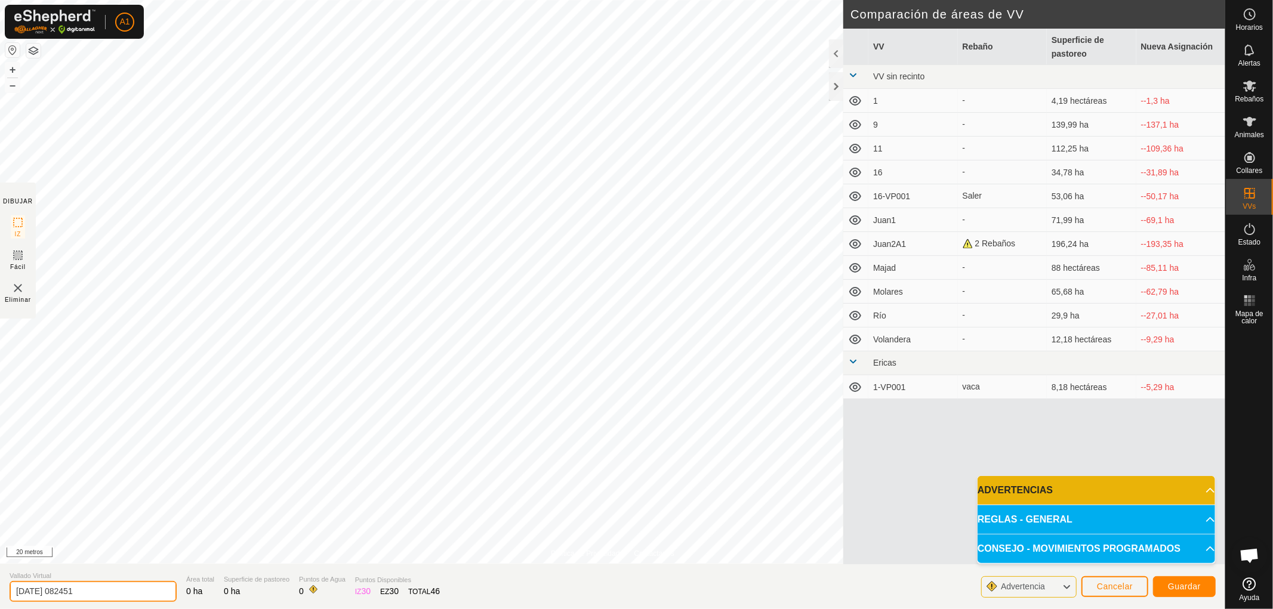
click at [0, 535] on div "Política de Privacidad Contáctanos Juan1 Estado: APAGADO Tipo: Zona de Inclusió…" at bounding box center [612, 304] width 1225 height 609
type input "JuanG"
click at [1184, 587] on font "Guardar" at bounding box center [1184, 587] width 33 height 10
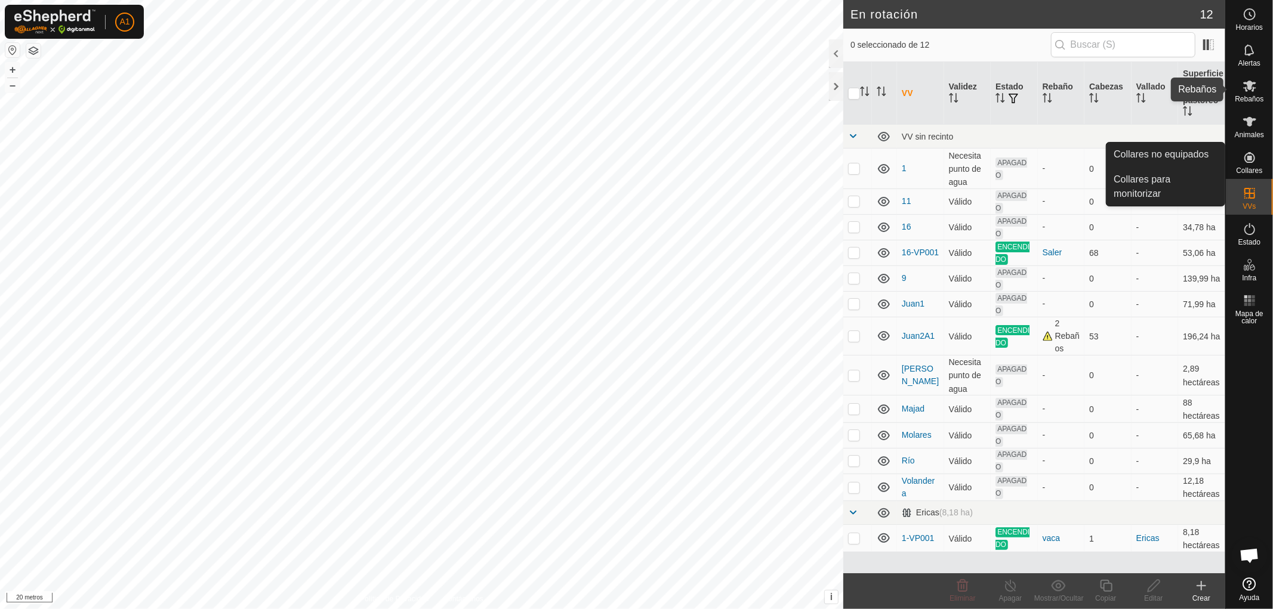
click at [1246, 95] on font "Rebaños" at bounding box center [1249, 99] width 29 height 8
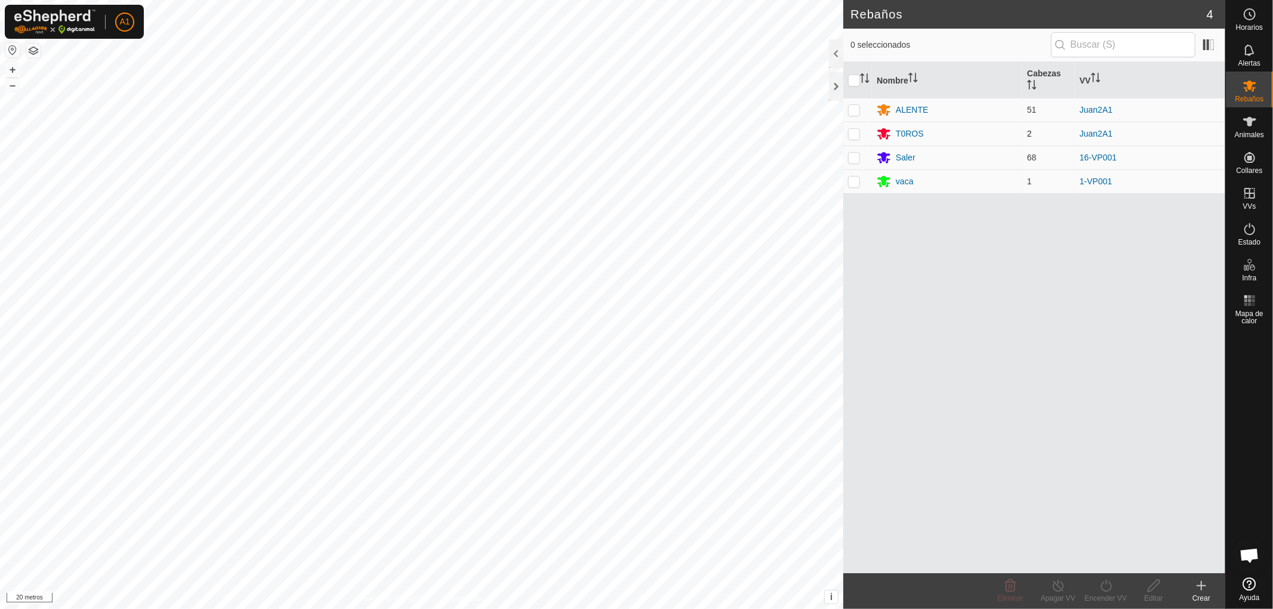
click at [856, 130] on p-checkbox at bounding box center [854, 134] width 12 height 10
checkbox input "true"
click at [1101, 596] on font "Encender VV" at bounding box center [1106, 598] width 42 height 8
click at [1108, 560] on link "Ahora" at bounding box center [1142, 560] width 118 height 24
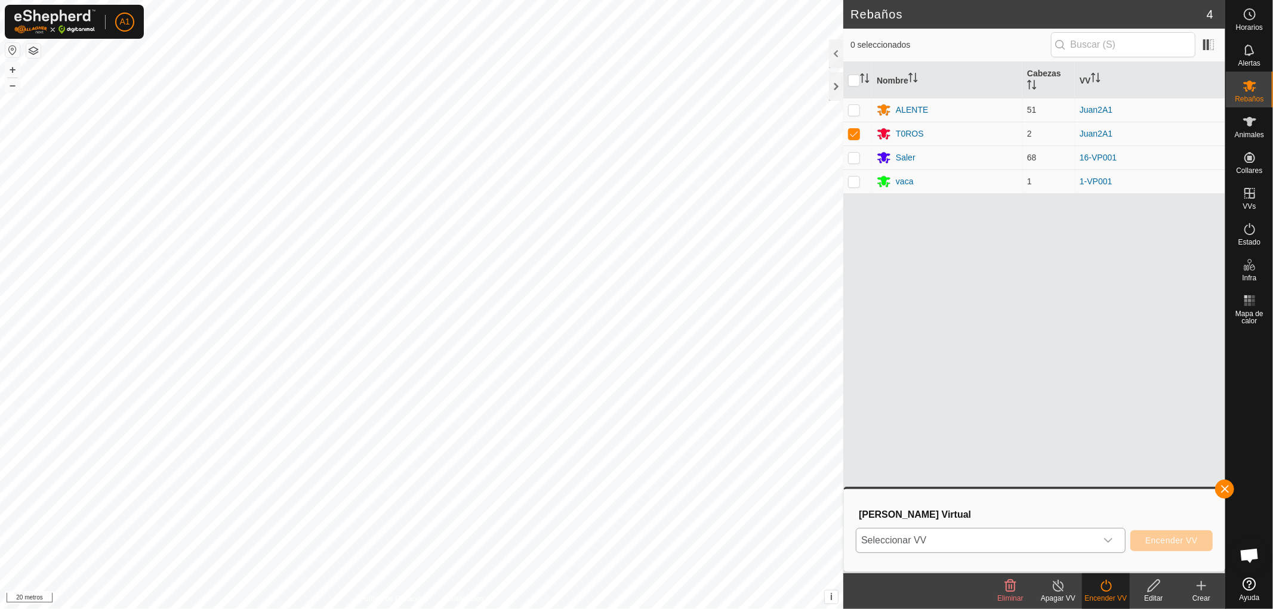
click at [1108, 541] on icon "disparador desplegable" at bounding box center [1109, 541] width 10 height 10
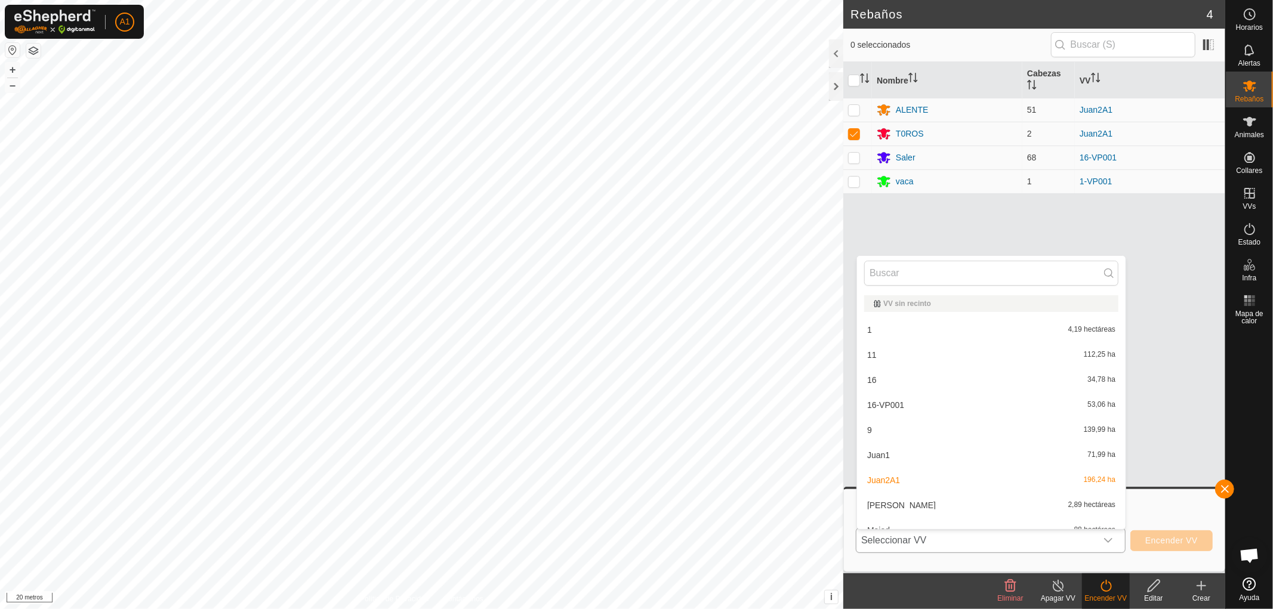
scroll to position [13, 0]
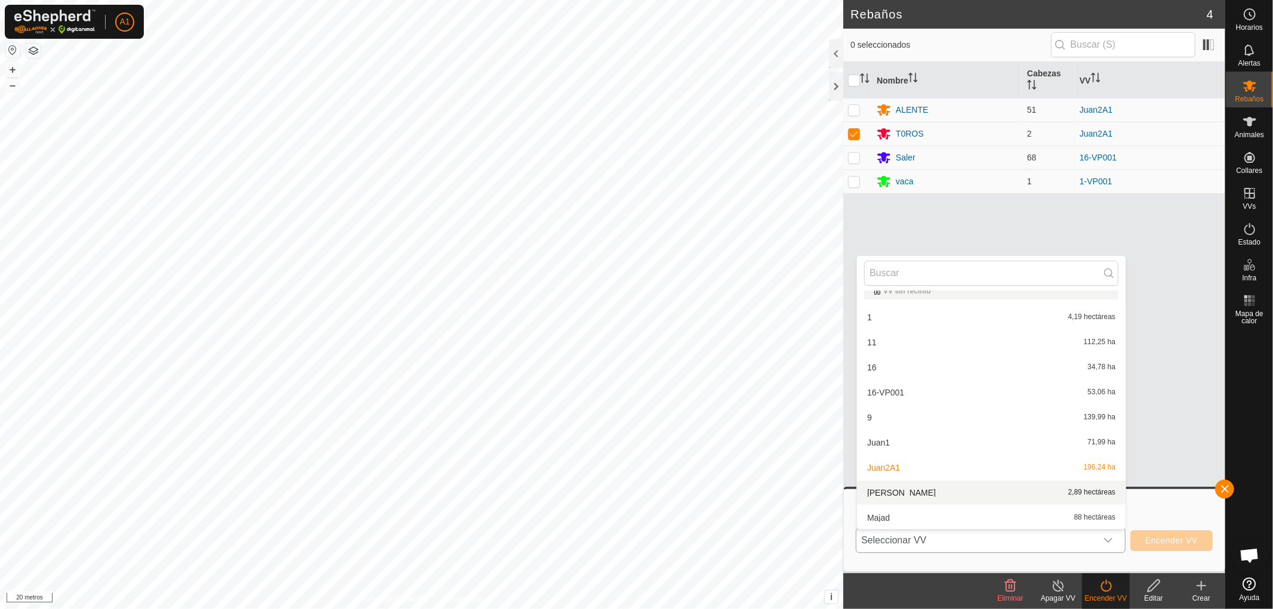
click at [886, 491] on li "[PERSON_NAME] 2,89 hectáreas" at bounding box center [991, 493] width 269 height 24
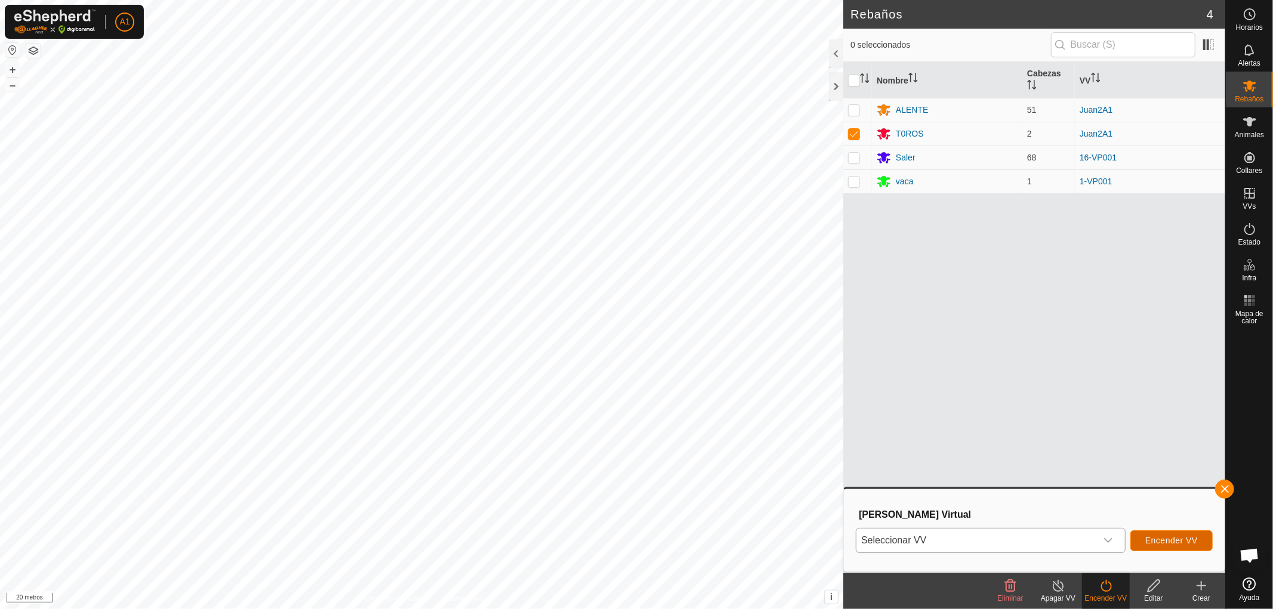
click at [1158, 537] on font "Encender VV" at bounding box center [1171, 541] width 53 height 10
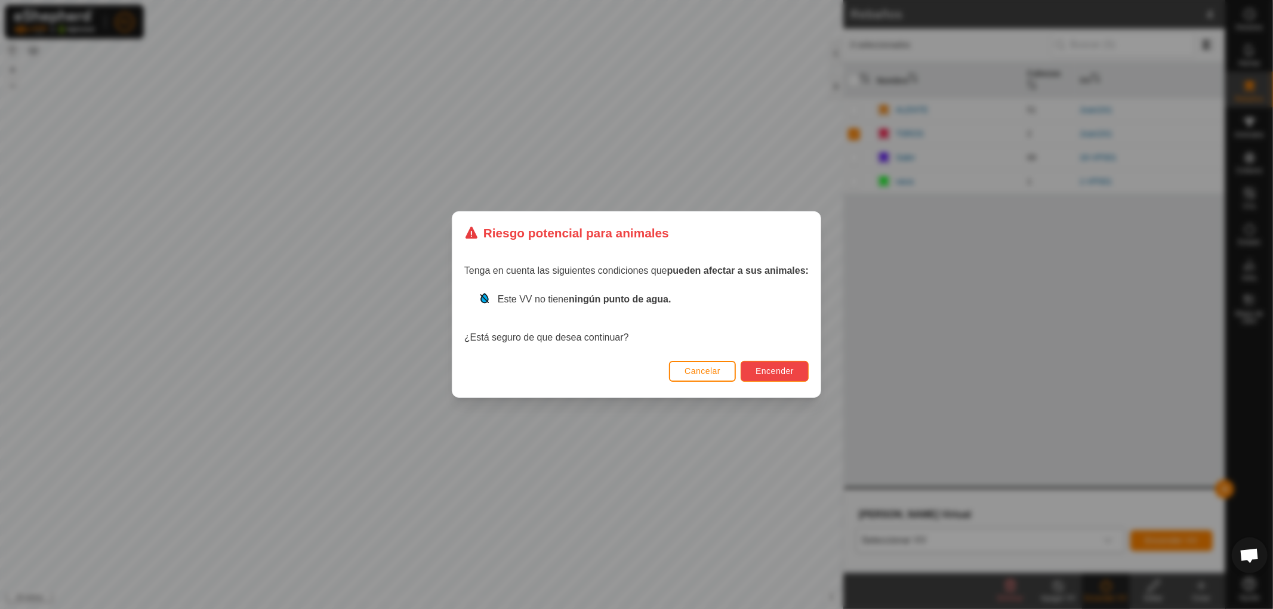
click at [785, 371] on font "Encender" at bounding box center [775, 371] width 38 height 10
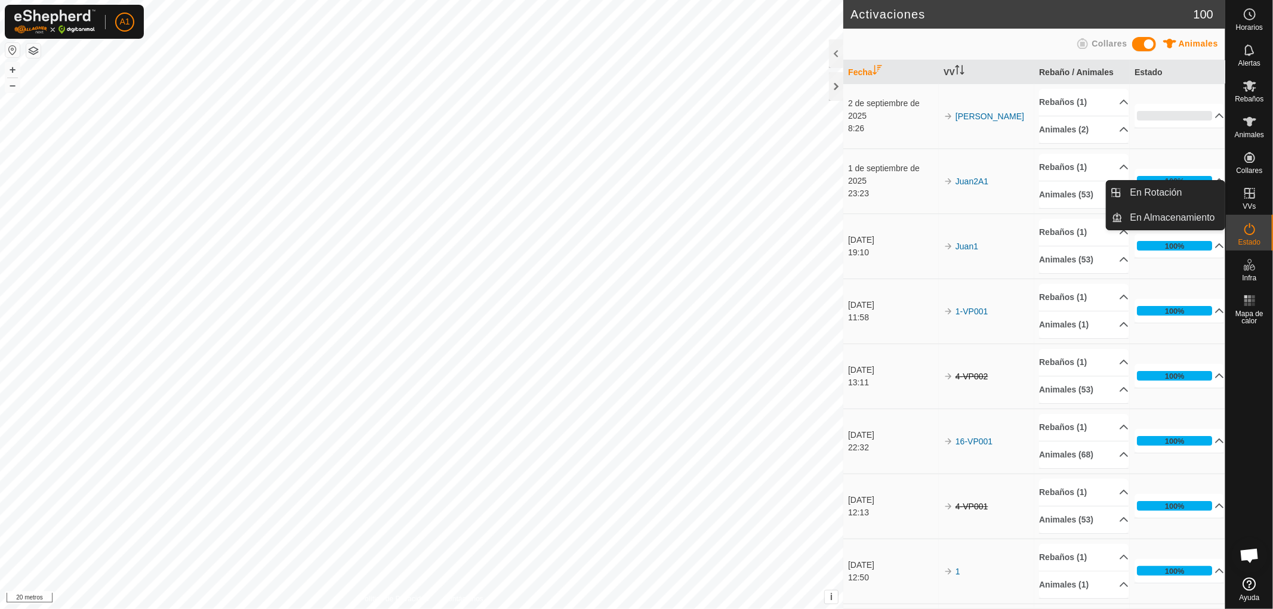
click at [1251, 193] on icon at bounding box center [1249, 193] width 11 height 11
click at [1155, 194] on link "En Rotación" at bounding box center [1174, 193] width 102 height 24
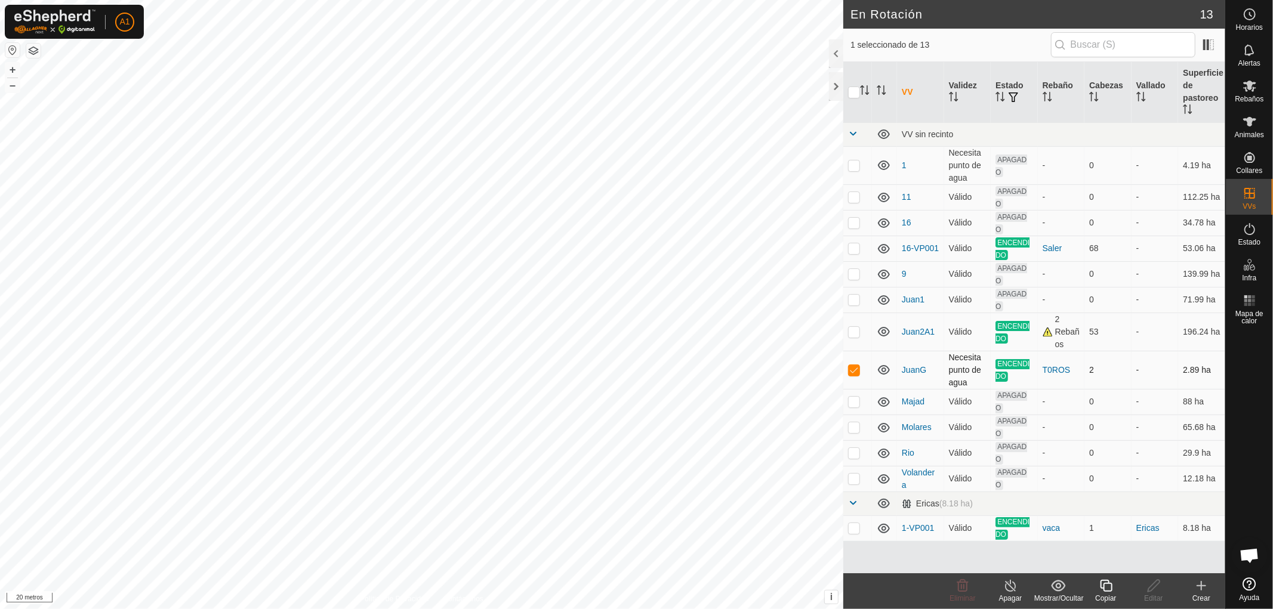
click at [849, 373] on p-checkbox at bounding box center [854, 370] width 12 height 10
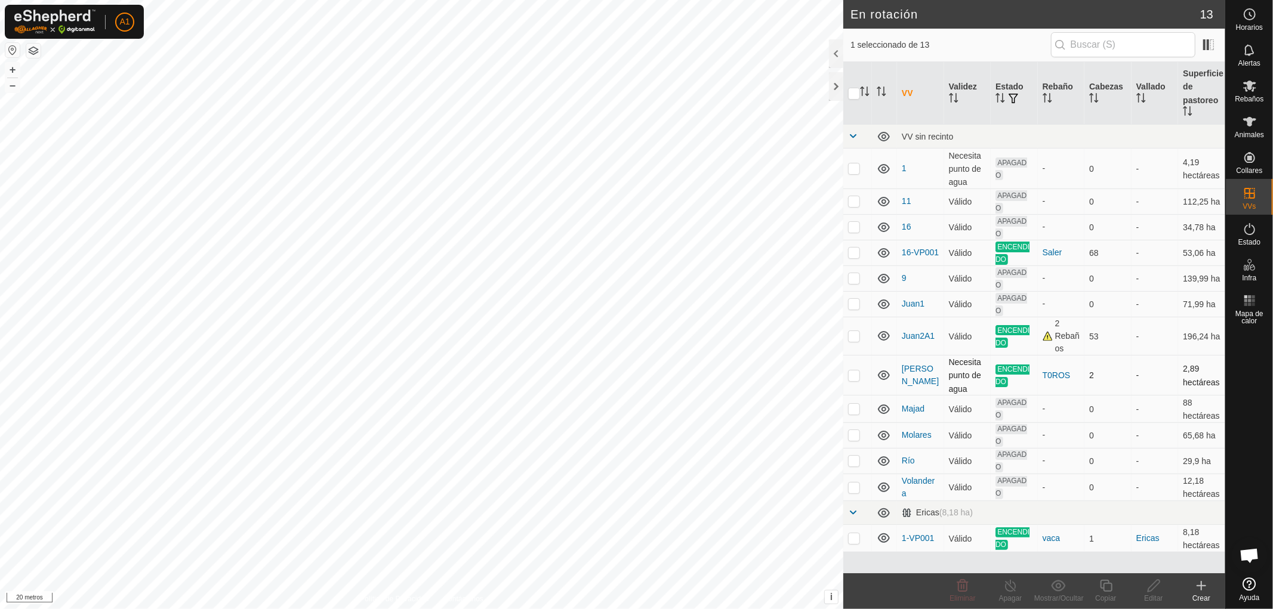
checkbox input "false"
click at [123, 21] on font "A1" at bounding box center [124, 22] width 10 height 10
click at [158, 93] on font "Sesión cerrada" at bounding box center [174, 93] width 64 height 10
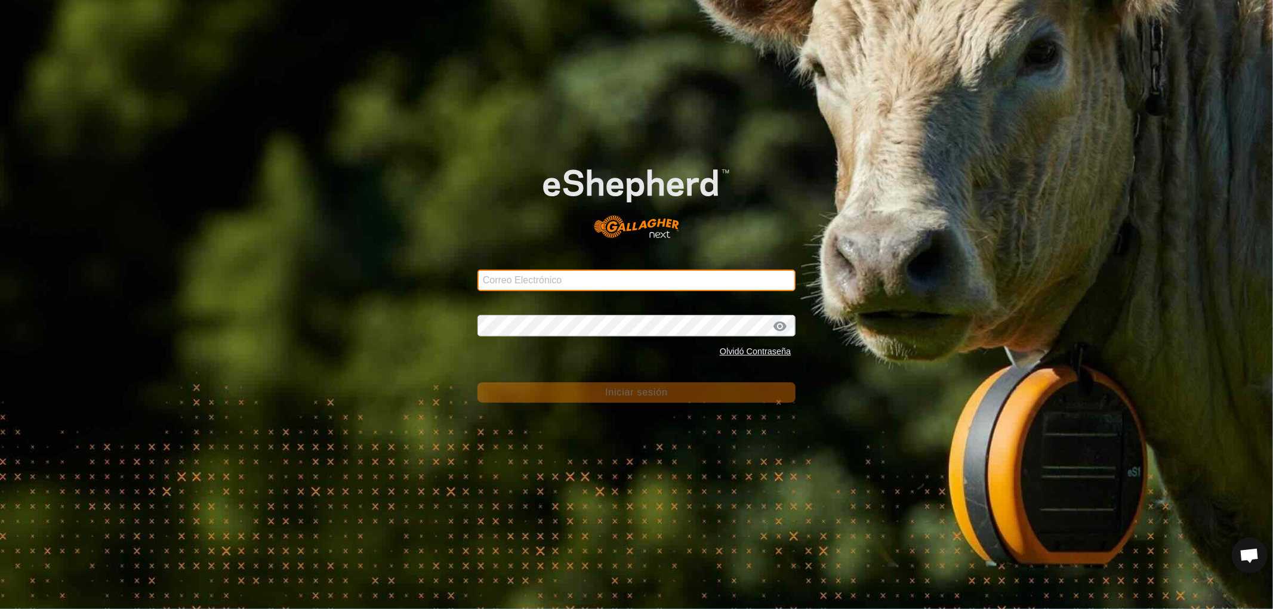
type input "[EMAIL_ADDRESS][DOMAIN_NAME]"
